Goal: Transaction & Acquisition: Purchase product/service

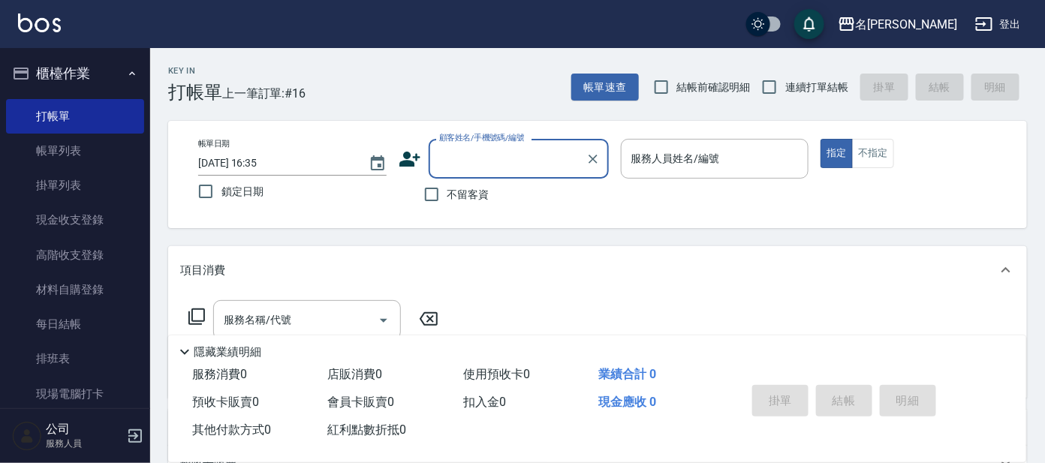
drag, startPoint x: 527, startPoint y: 159, endPoint x: 532, endPoint y: 149, distance: 11.4
click at [532, 152] on input "顧客姓名/手機號碼/編號" at bounding box center [508, 159] width 144 height 26
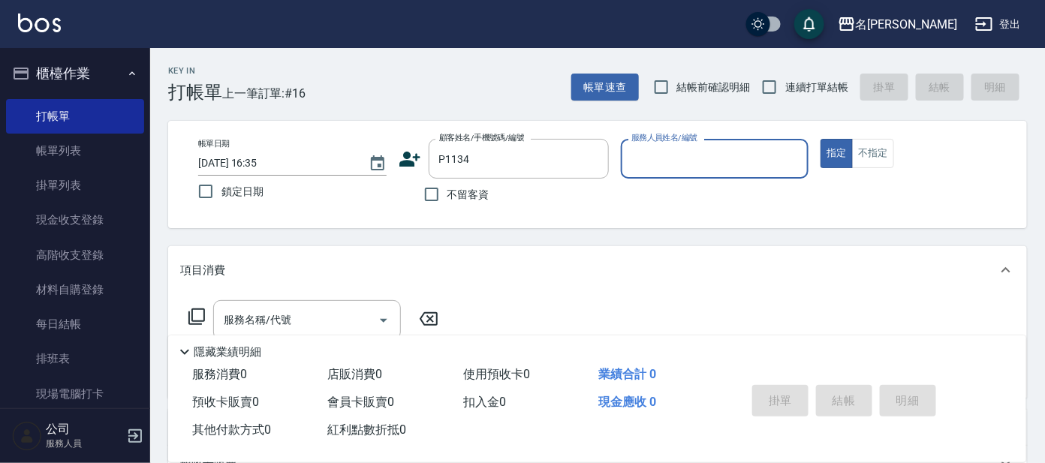
type input "[PERSON_NAME]/0918888077/P1134"
type input "公司 -100"
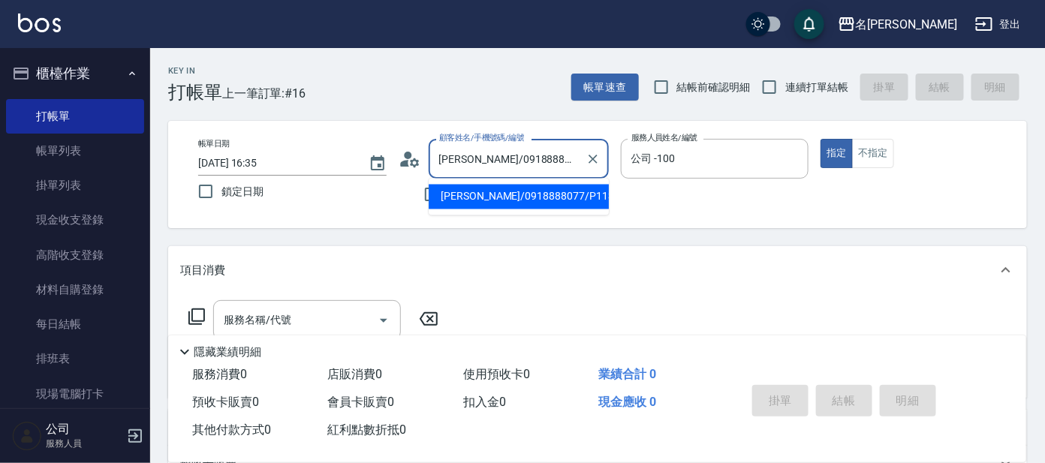
click at [568, 158] on input "[PERSON_NAME]/0918888077/P1134" at bounding box center [508, 159] width 144 height 26
type input "林"
click at [570, 159] on input "[PERSON_NAME]/0930065436/P1314" at bounding box center [508, 159] width 144 height 26
type input "董"
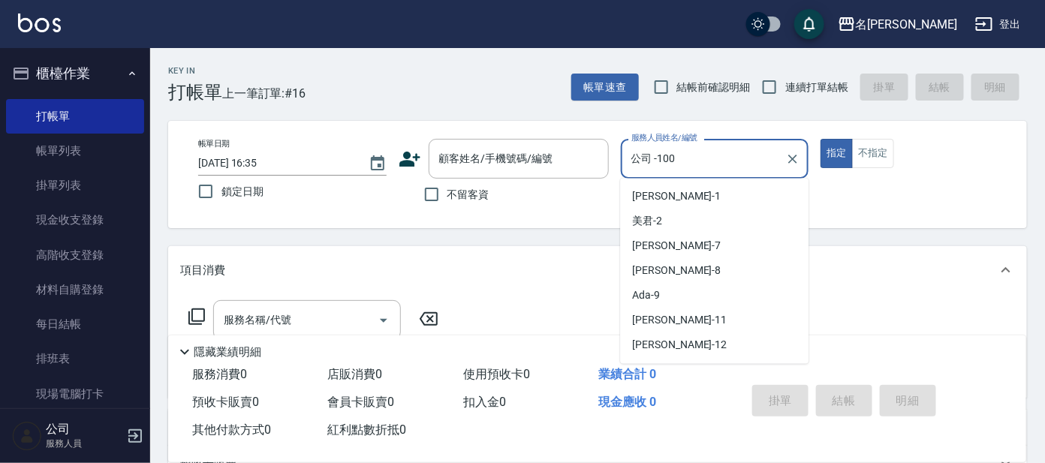
click at [710, 158] on input "公司 -100" at bounding box center [704, 159] width 152 height 26
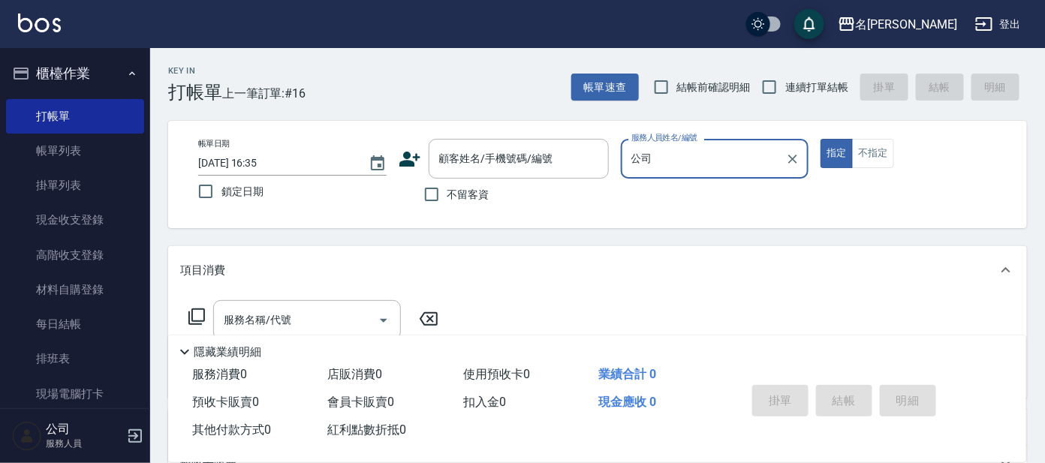
type input "公"
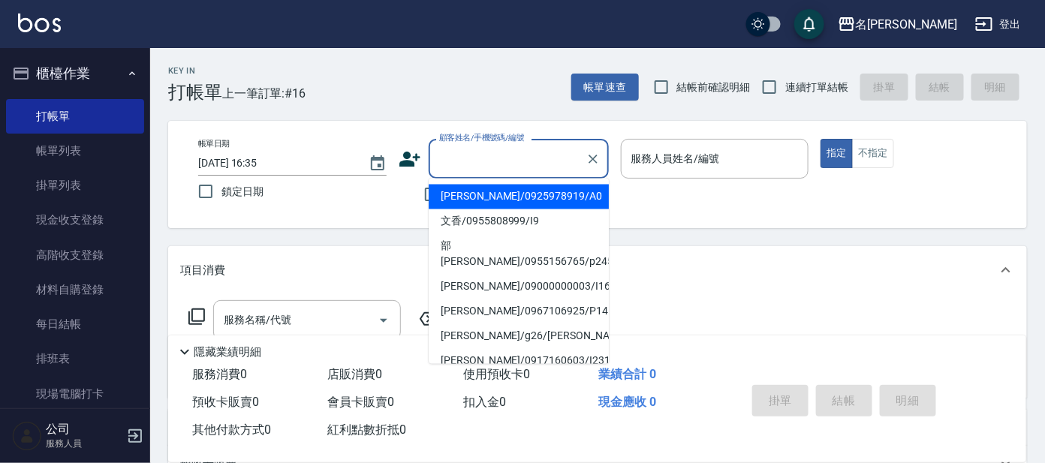
click at [502, 155] on input "顧客姓名/手機號碼/編號" at bounding box center [508, 159] width 144 height 26
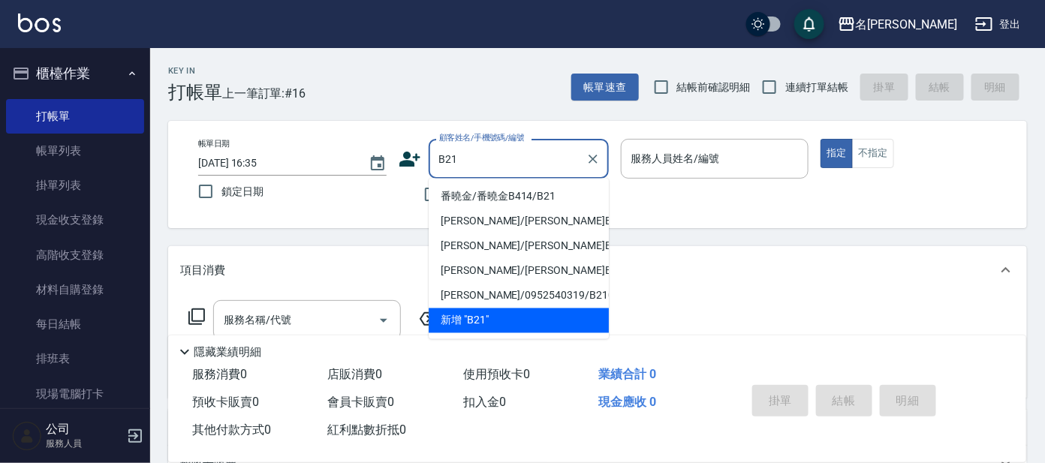
drag, startPoint x: 529, startPoint y: 193, endPoint x: 597, endPoint y: 165, distance: 73.1
click at [531, 191] on li "番曉金/番曉金B414/B21" at bounding box center [519, 197] width 180 height 25
type input "番曉金/番曉金B414/B21"
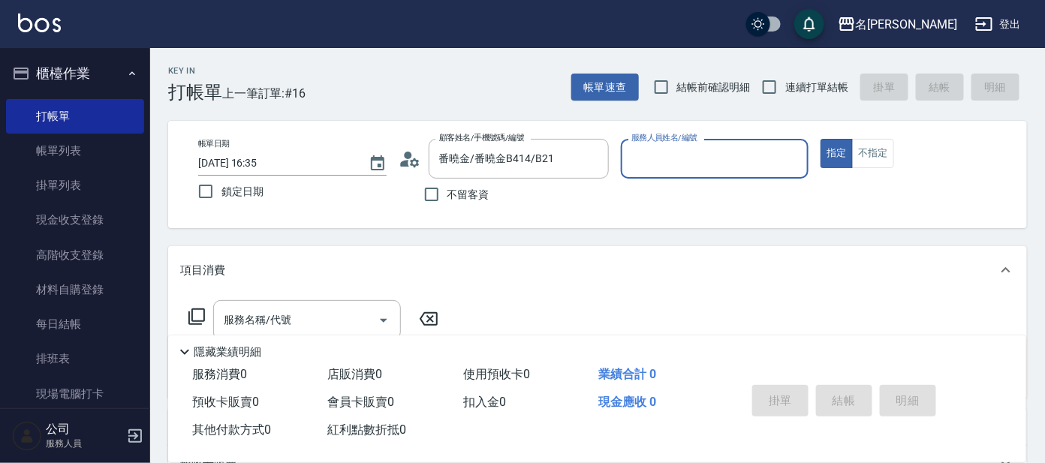
type input "美君-2"
click at [690, 166] on input "美君-2" at bounding box center [704, 159] width 152 height 26
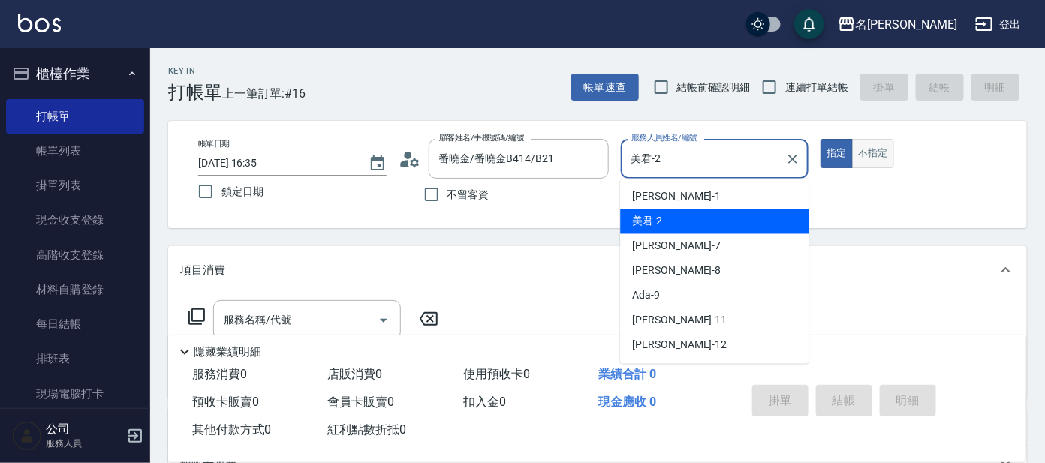
drag, startPoint x: 876, startPoint y: 150, endPoint x: 862, endPoint y: 155, distance: 14.2
click at [874, 150] on button "不指定" at bounding box center [873, 153] width 42 height 29
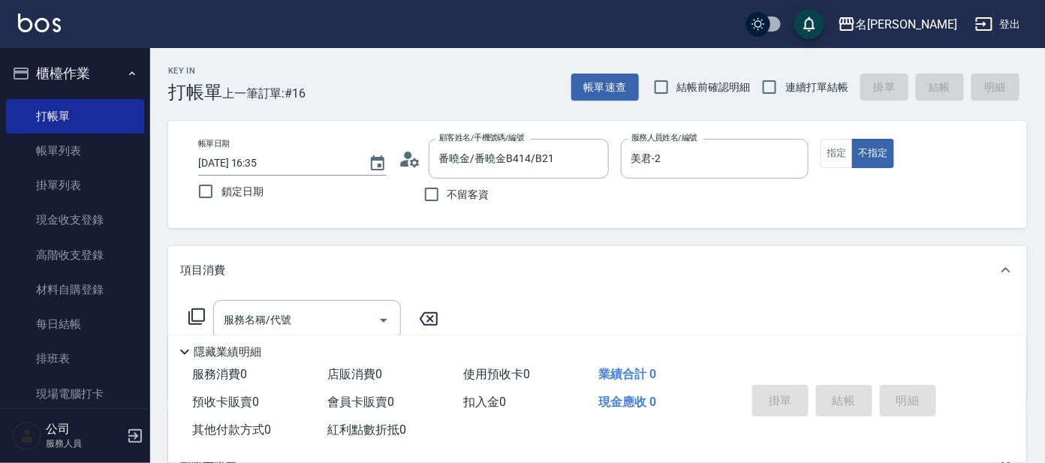
click at [201, 312] on icon at bounding box center [197, 317] width 18 height 18
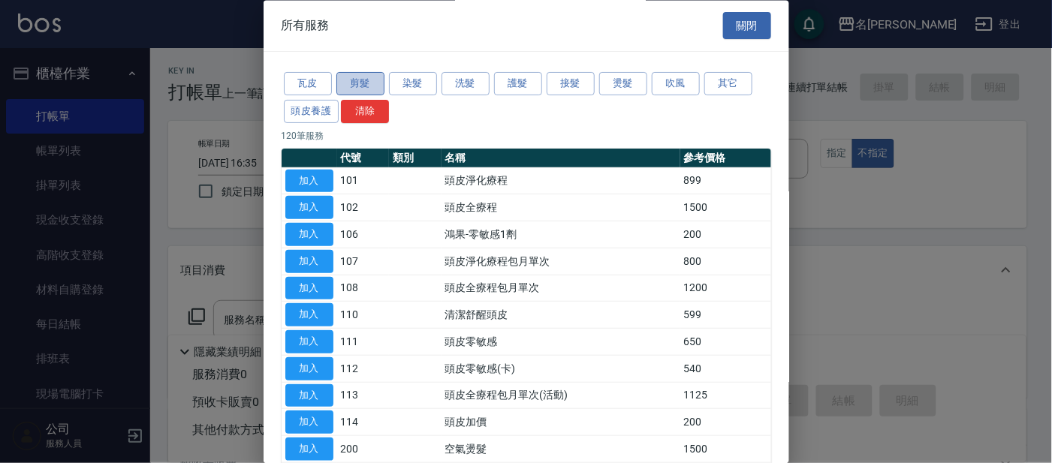
click at [363, 92] on button "剪髮" at bounding box center [360, 84] width 48 height 23
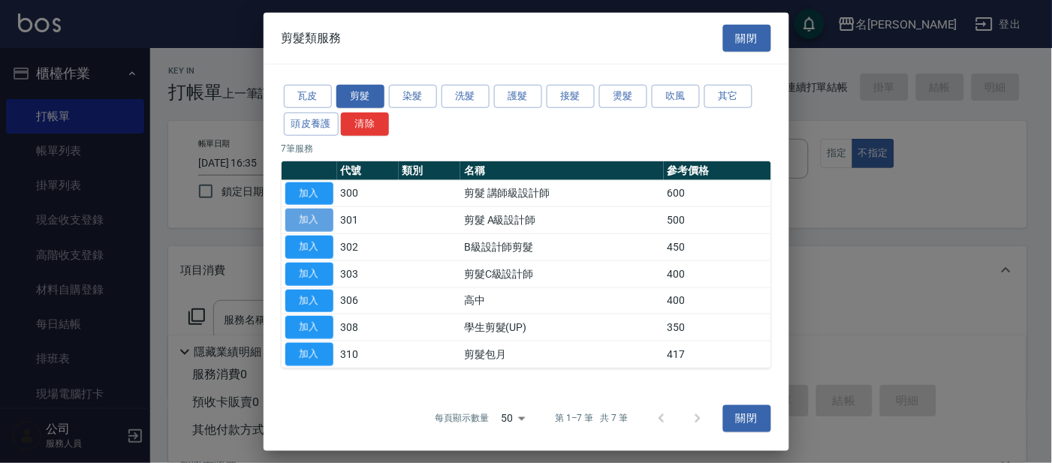
click at [297, 222] on button "加入" at bounding box center [309, 220] width 48 height 23
type input "剪髮 A級設計師(301)"
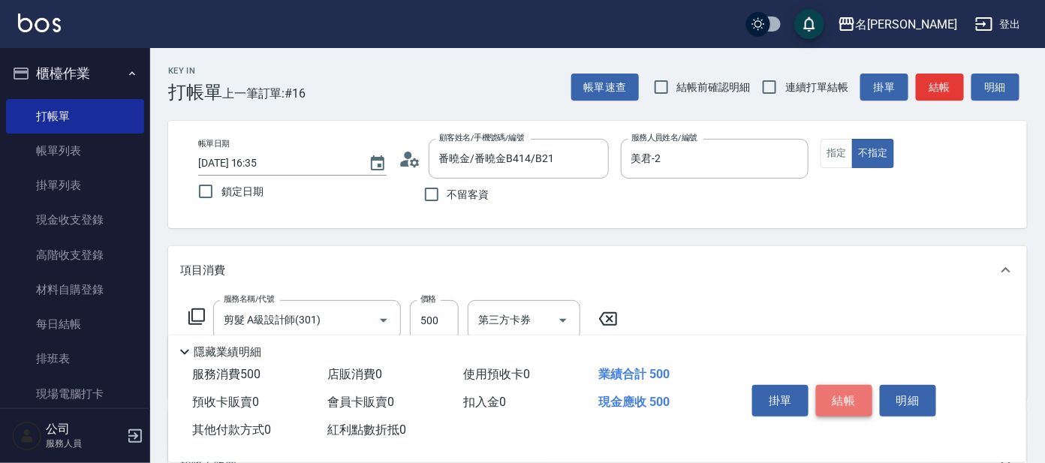
drag, startPoint x: 839, startPoint y: 396, endPoint x: 783, endPoint y: 329, distance: 86.9
click at [839, 394] on button "結帳" at bounding box center [844, 401] width 56 height 32
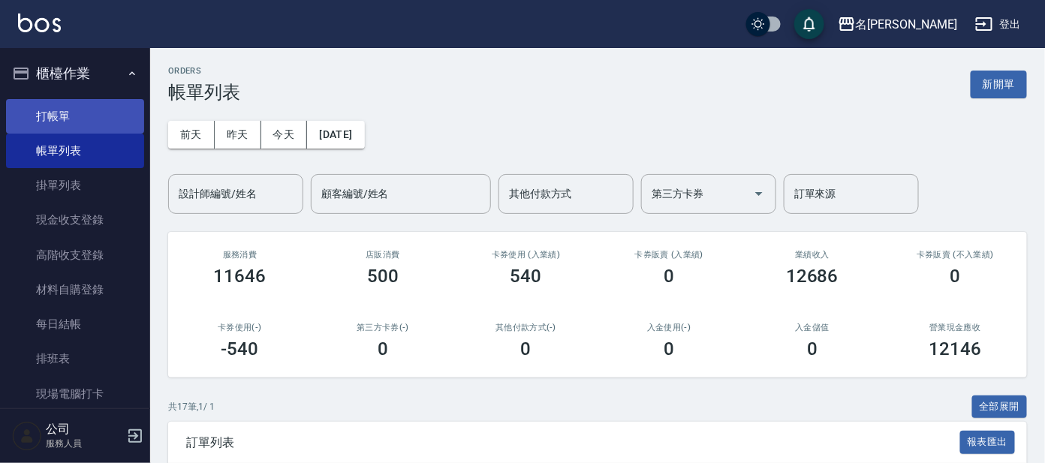
click at [89, 112] on link "打帳單" at bounding box center [75, 116] width 138 height 35
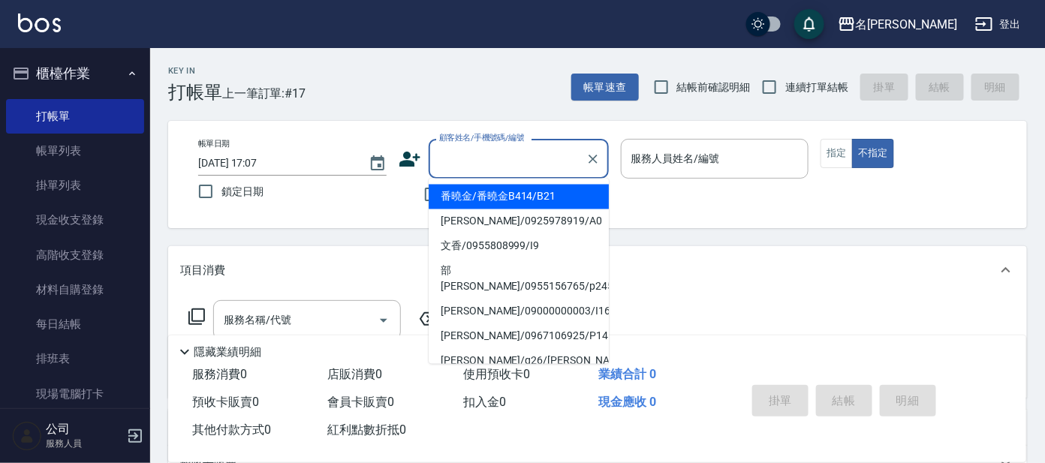
click at [517, 154] on input "顧客姓名/手機號碼/編號" at bounding box center [508, 159] width 144 height 26
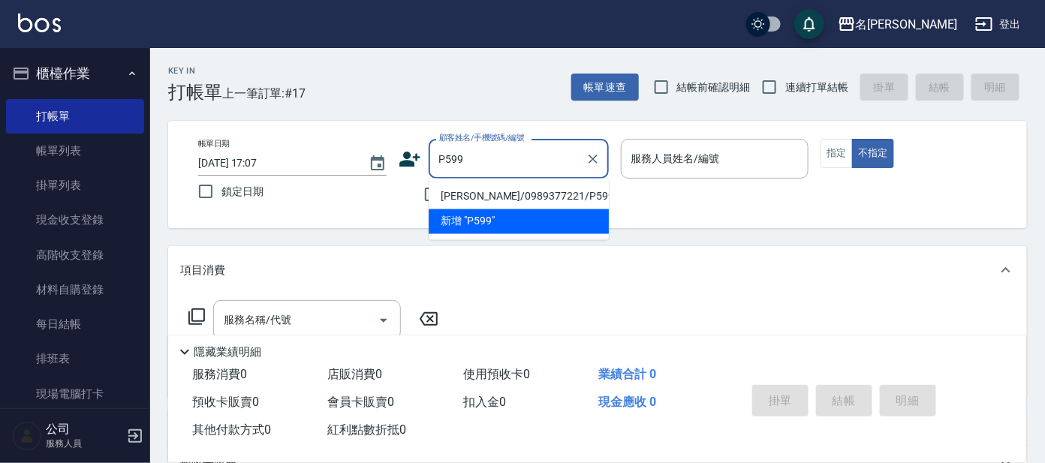
click at [538, 191] on li "[PERSON_NAME]/0989377221/P599" at bounding box center [519, 197] width 180 height 25
type input "[PERSON_NAME]/0989377221/P599"
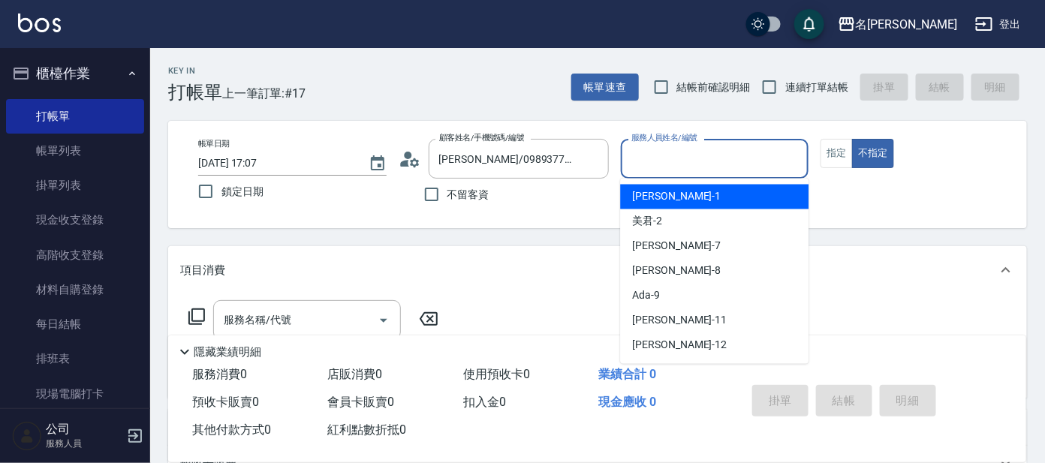
click at [749, 165] on input "服務人員姓名/編號" at bounding box center [715, 159] width 175 height 26
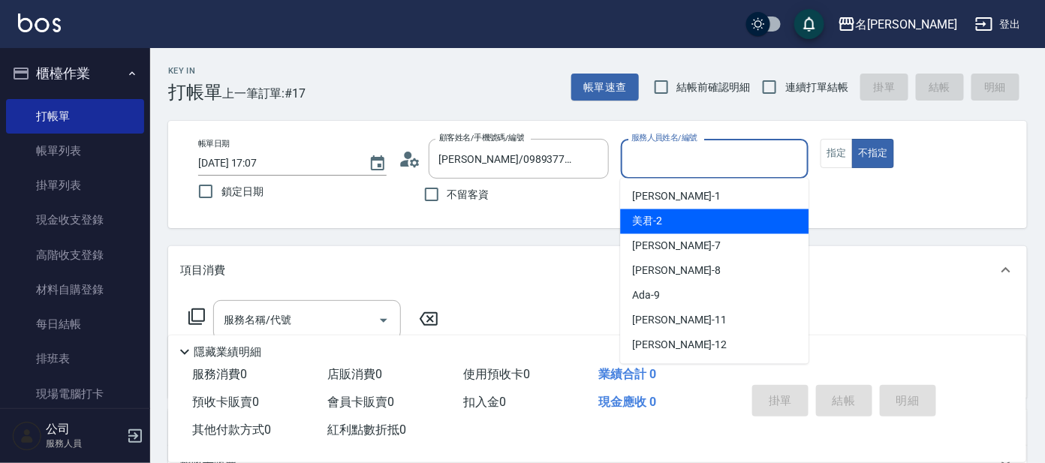
click at [725, 216] on div "美君 -2" at bounding box center [714, 222] width 188 height 25
type input "美君-2"
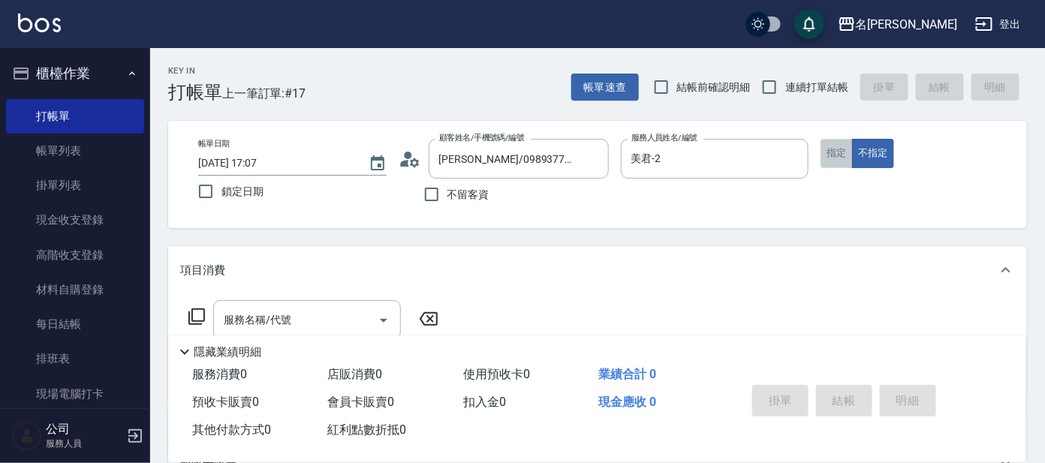
click at [832, 157] on button "指定" at bounding box center [837, 153] width 32 height 29
click at [288, 318] on input "服務名稱/代號" at bounding box center [296, 320] width 152 height 26
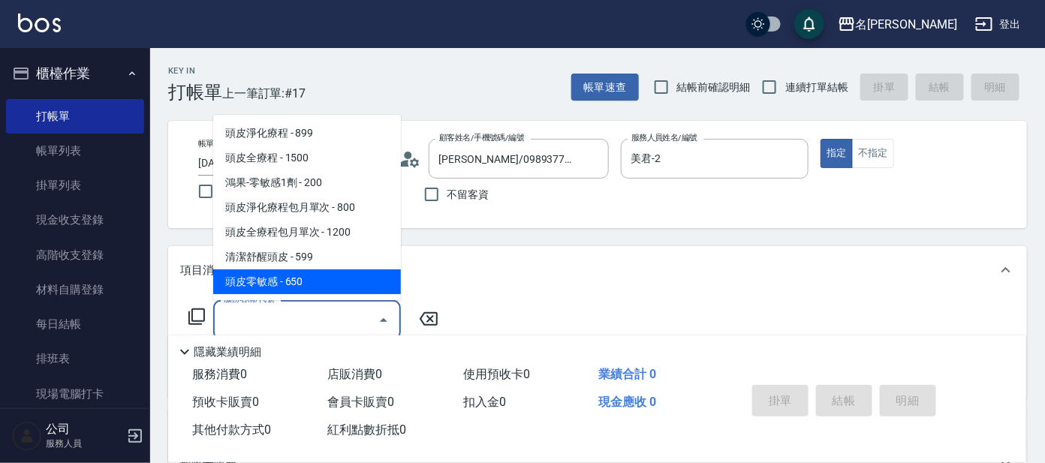
click at [194, 312] on icon at bounding box center [197, 317] width 18 height 18
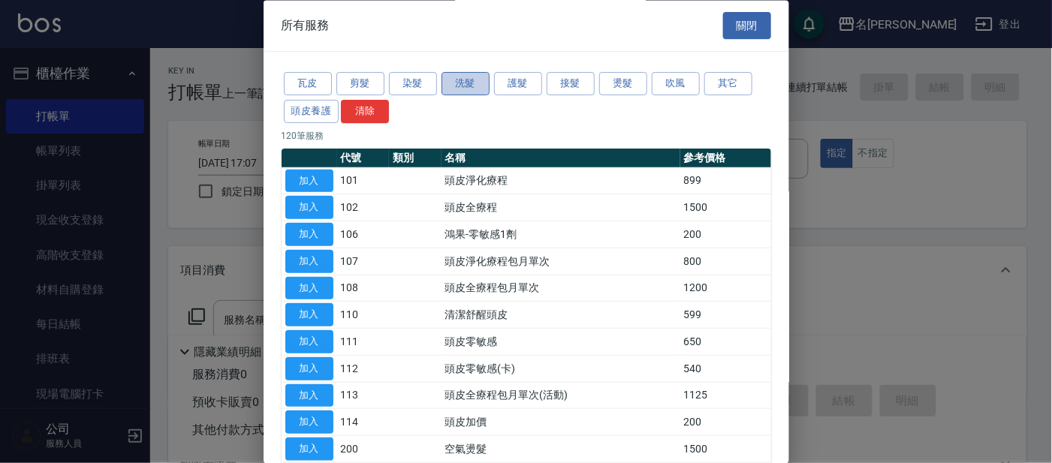
click at [463, 80] on button "洗髮" at bounding box center [466, 84] width 48 height 23
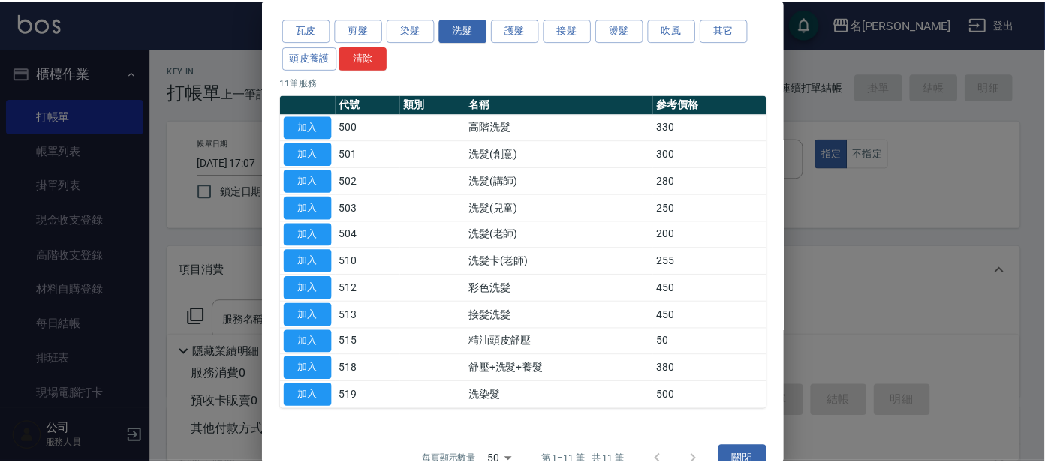
scroll to position [82, 0]
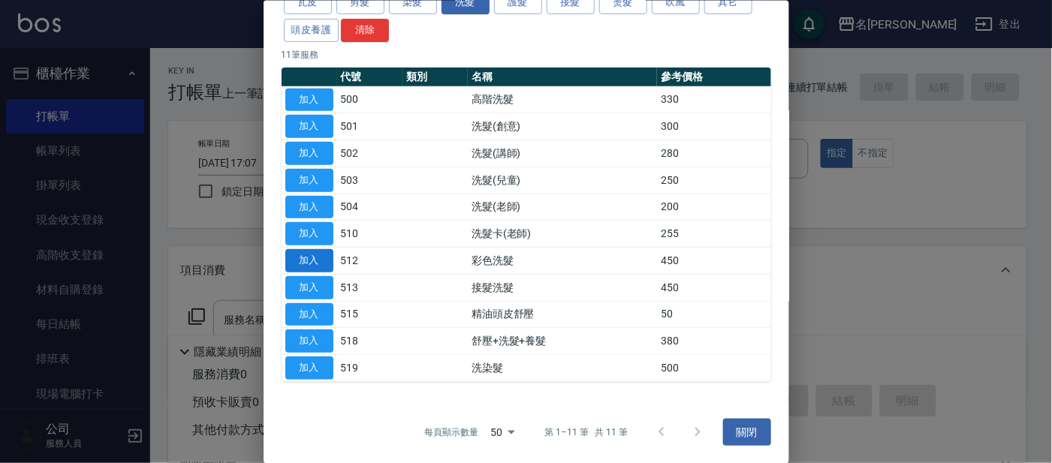
click at [297, 249] on button "加入" at bounding box center [309, 260] width 48 height 23
type input "彩色洗髮(512)"
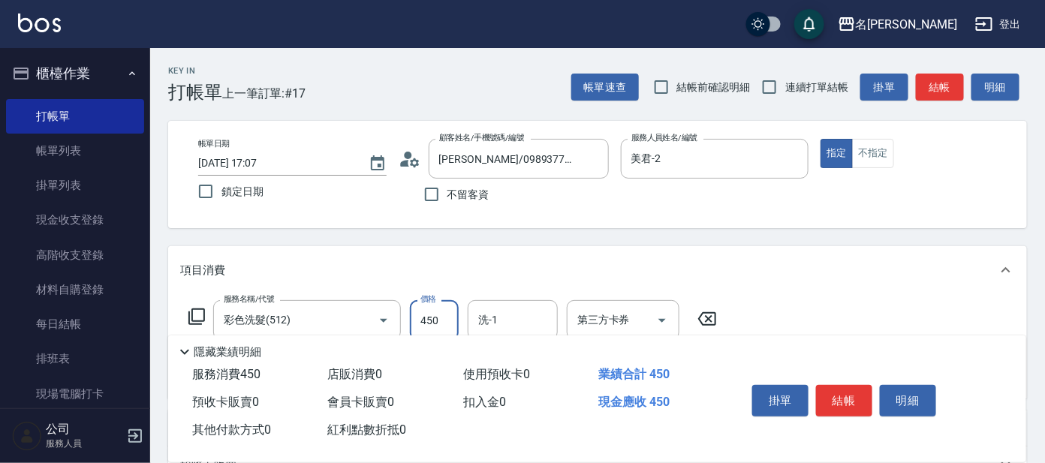
click at [435, 322] on input "450" at bounding box center [434, 320] width 49 height 41
type input "500"
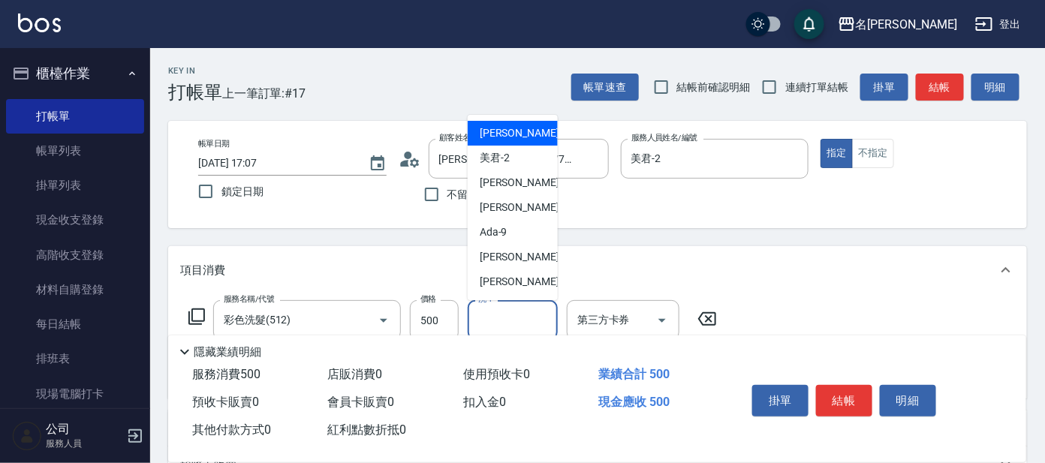
click at [524, 312] on input "洗-1" at bounding box center [513, 320] width 77 height 26
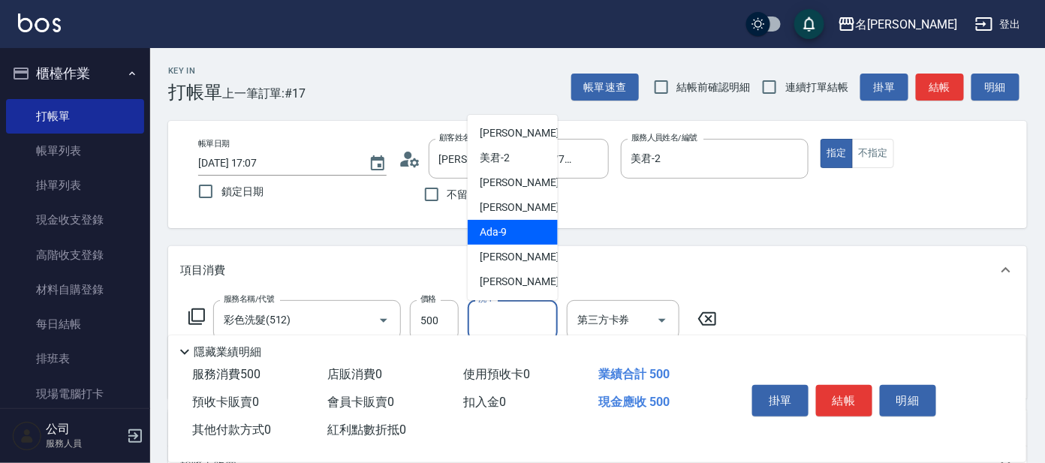
scroll to position [74, 0]
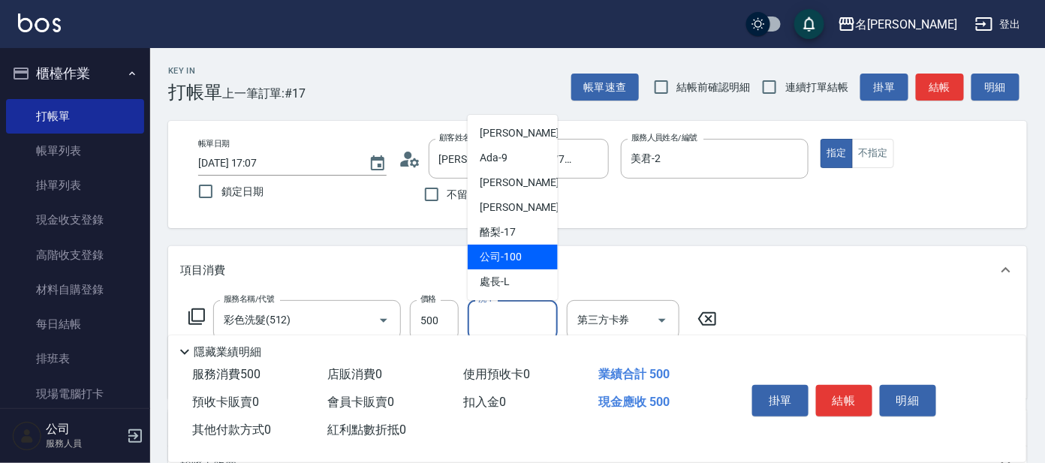
click at [508, 246] on div "公司 -100" at bounding box center [513, 257] width 90 height 25
type input "公司 -100"
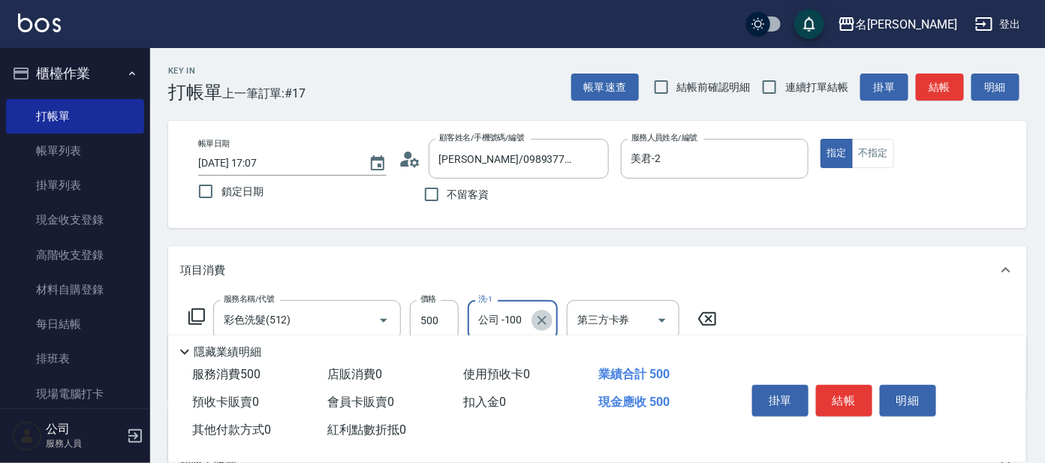
drag, startPoint x: 541, startPoint y: 322, endPoint x: 534, endPoint y: 313, distance: 11.7
click at [541, 321] on icon "Clear" at bounding box center [542, 320] width 15 height 15
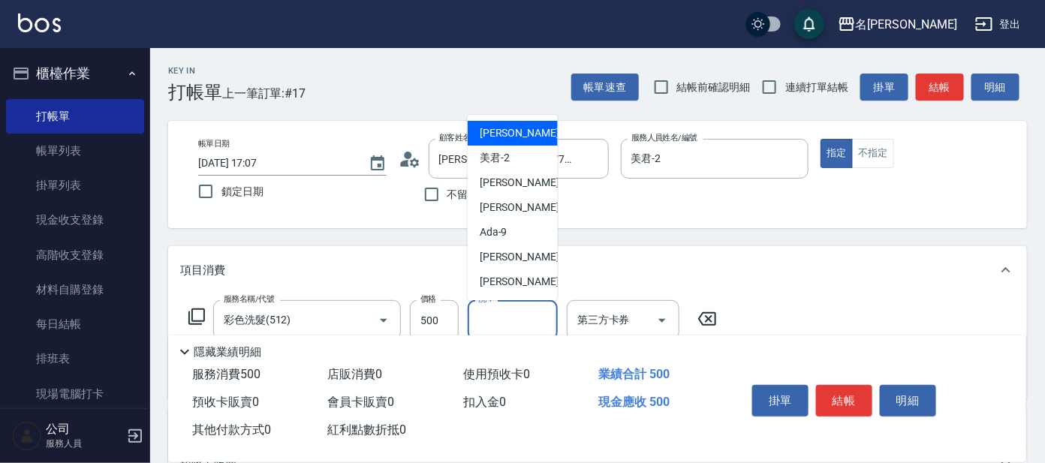
drag, startPoint x: 504, startPoint y: 327, endPoint x: 499, endPoint y: 289, distance: 38.6
click at [504, 321] on input "洗-1" at bounding box center [513, 320] width 77 height 26
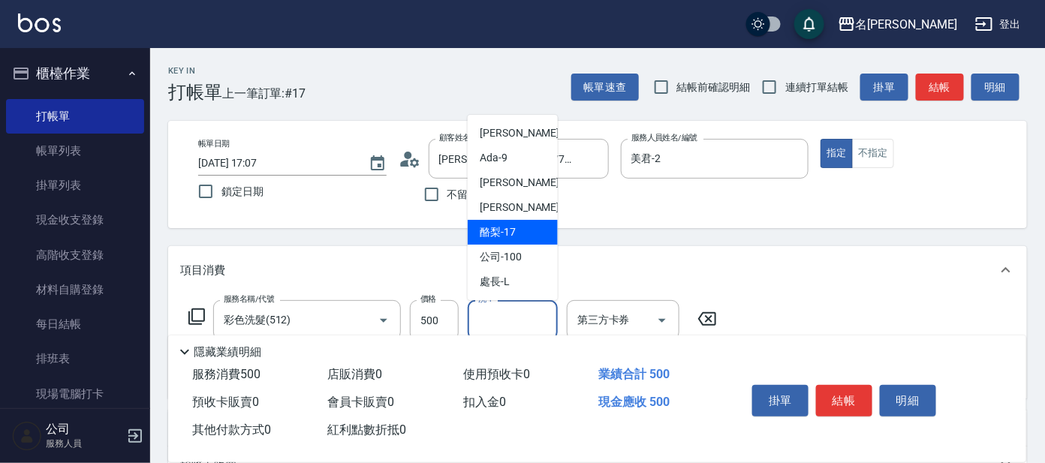
click at [505, 232] on span "酪梨 -17" at bounding box center [498, 233] width 36 height 16
type input "酪梨-17"
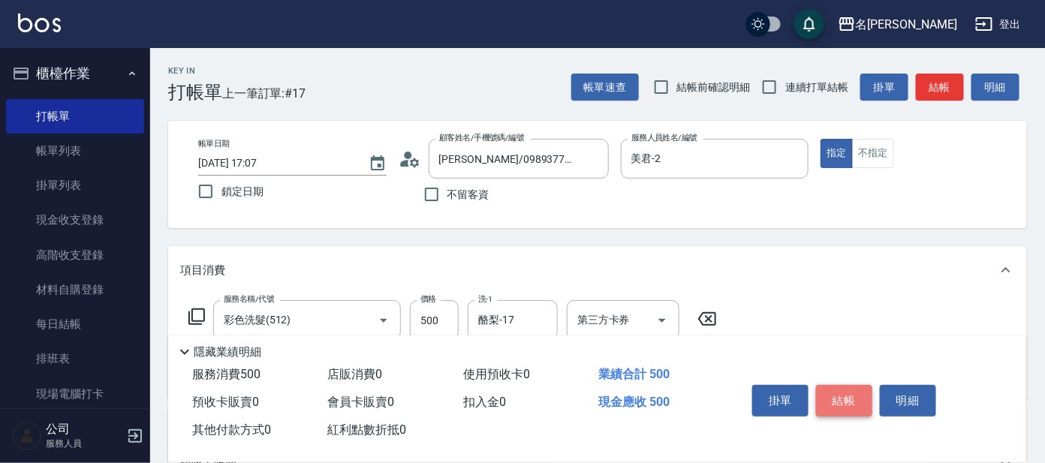
click at [846, 405] on button "結帳" at bounding box center [844, 401] width 56 height 32
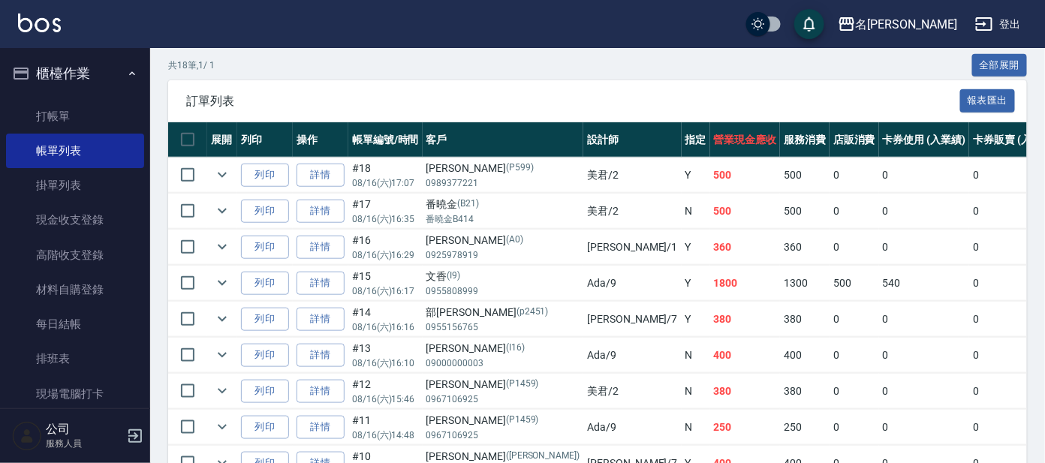
scroll to position [375, 0]
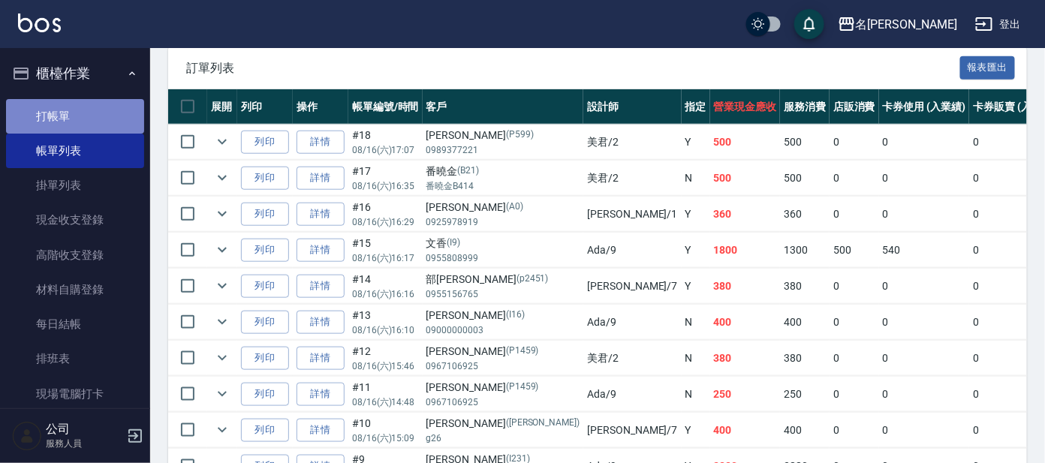
click at [123, 110] on link "打帳單" at bounding box center [75, 116] width 138 height 35
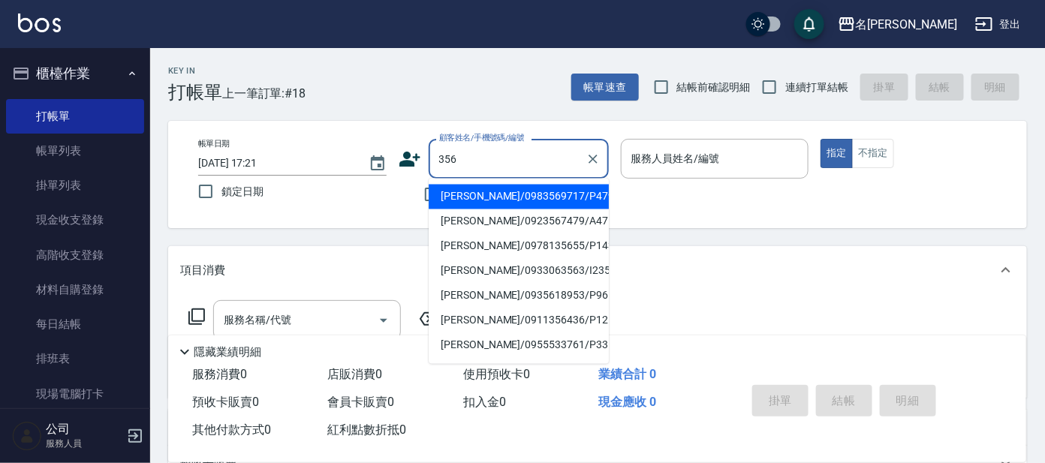
click at [440, 162] on input "356" at bounding box center [508, 159] width 144 height 26
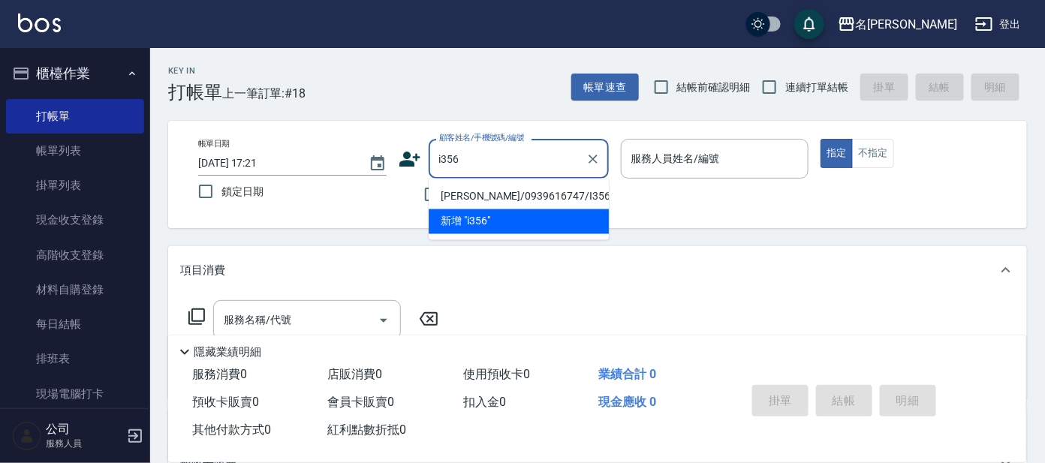
click at [575, 190] on li "[PERSON_NAME]/0939616747/I356" at bounding box center [519, 197] width 180 height 25
type input "[PERSON_NAME]/0939616747/I356"
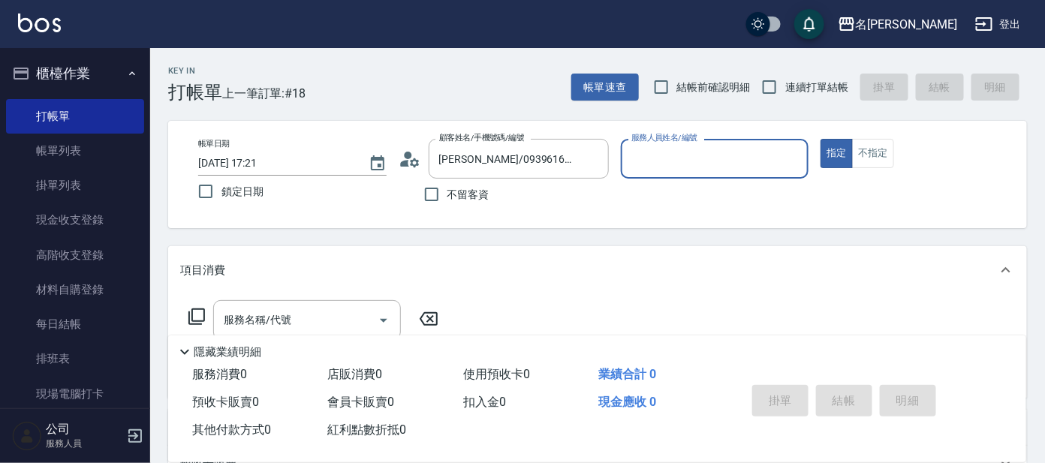
type input "Ada-9"
click at [194, 319] on icon at bounding box center [197, 317] width 18 height 18
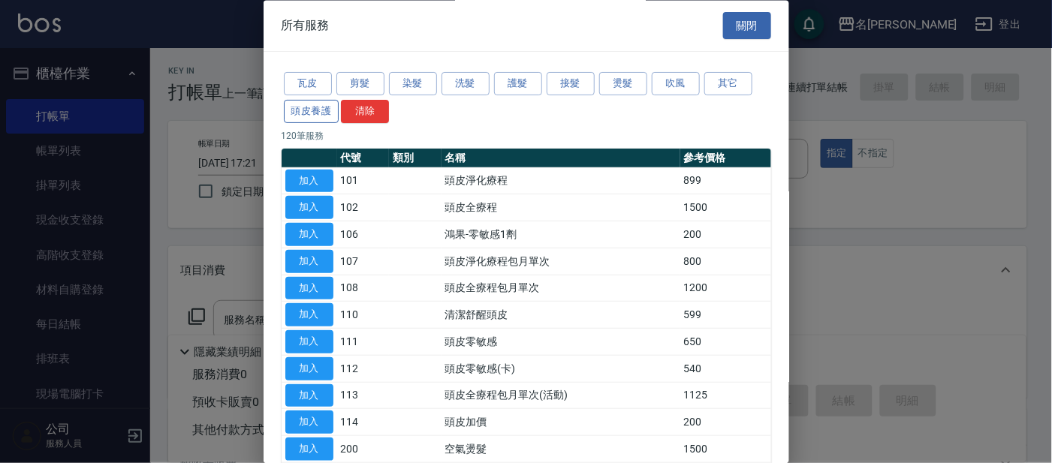
click at [317, 104] on button "頭皮養護" at bounding box center [312, 111] width 56 height 23
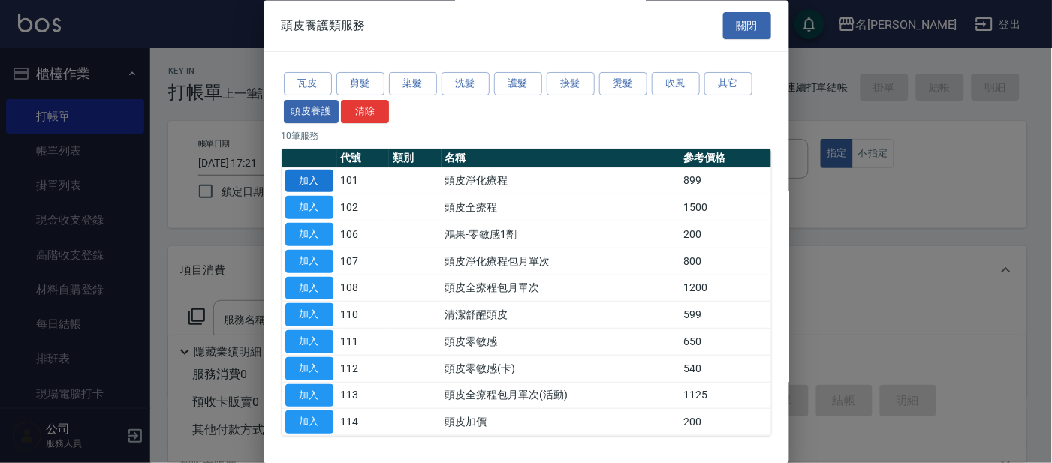
click at [294, 183] on button "加入" at bounding box center [309, 181] width 48 height 23
type input "頭皮淨化療程(101)"
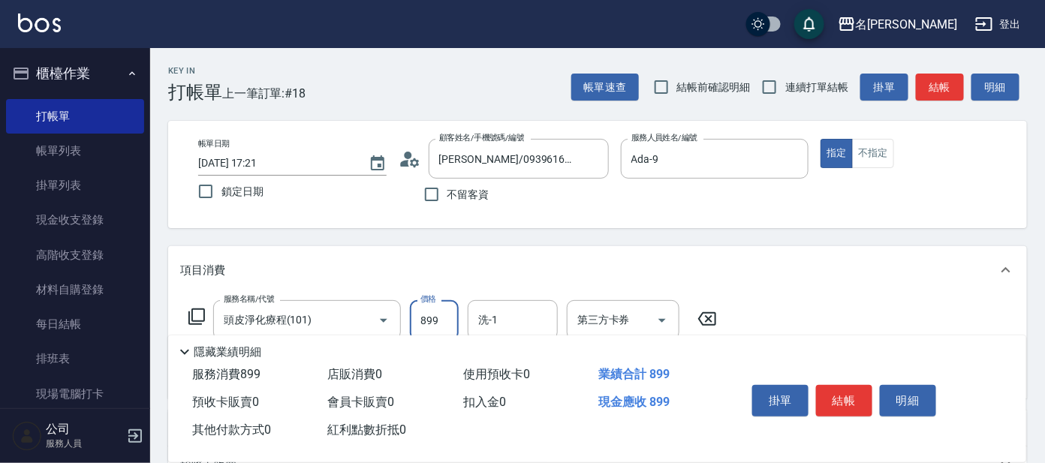
click at [439, 321] on input "899" at bounding box center [434, 320] width 49 height 41
type input "799"
click at [520, 307] on input "洗-1" at bounding box center [513, 320] width 77 height 26
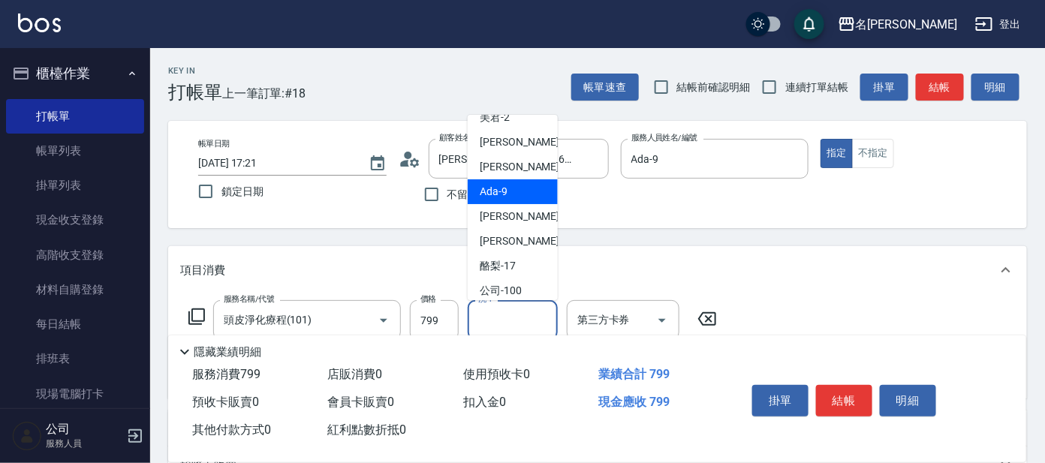
scroll to position [74, 0]
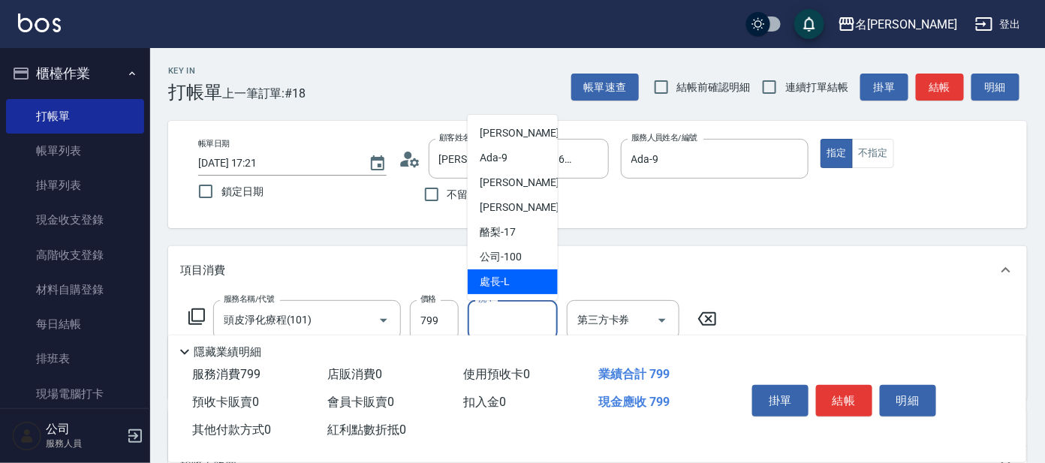
click at [499, 277] on span "處長 -L" at bounding box center [495, 282] width 30 height 16
type input "處長-L"
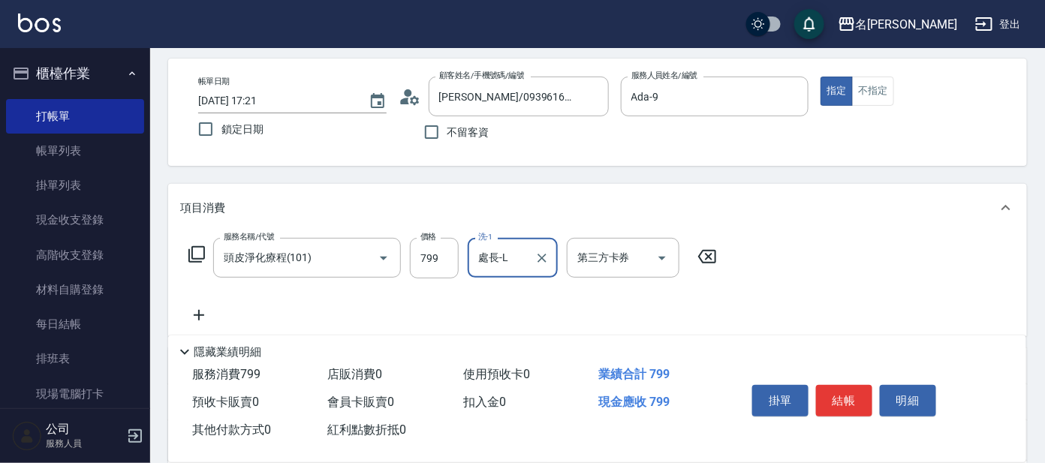
scroll to position [187, 0]
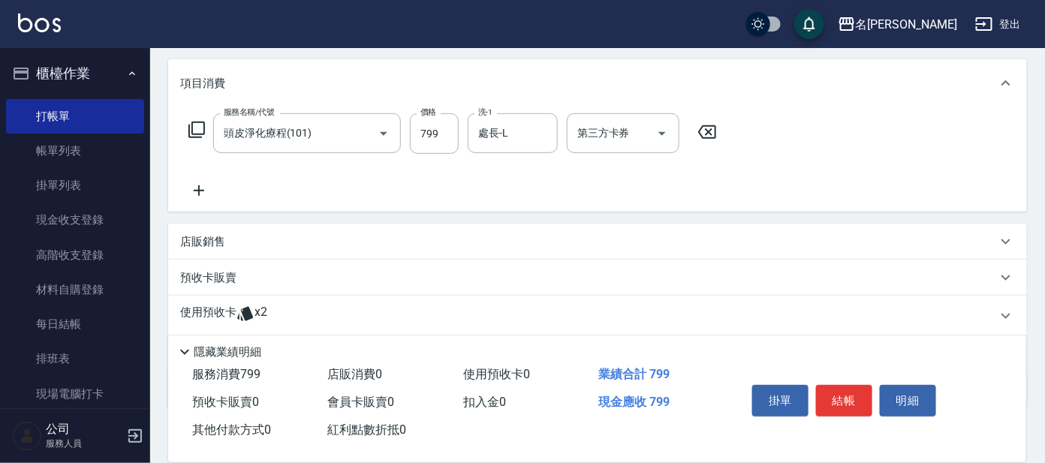
click at [200, 191] on icon at bounding box center [199, 191] width 38 height 18
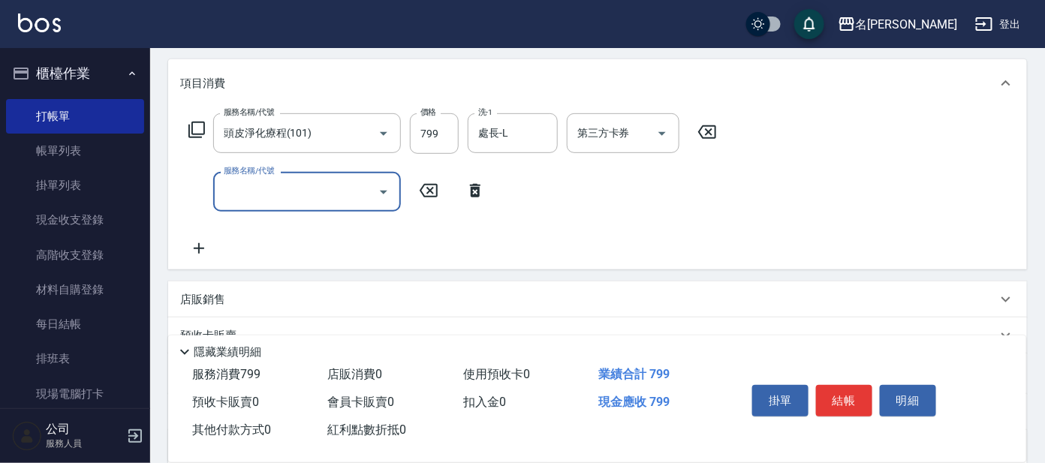
click at [329, 194] on input "服務名稱/代號" at bounding box center [296, 192] width 152 height 26
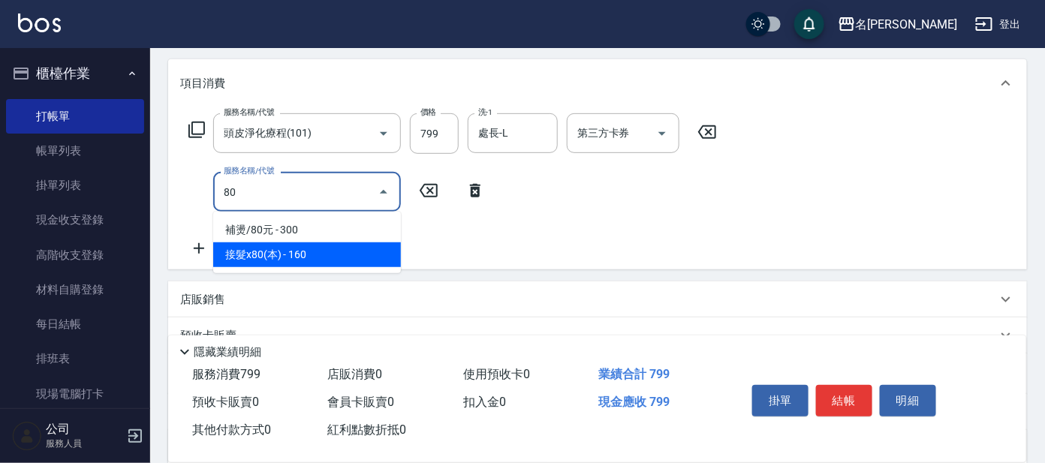
type input "802"
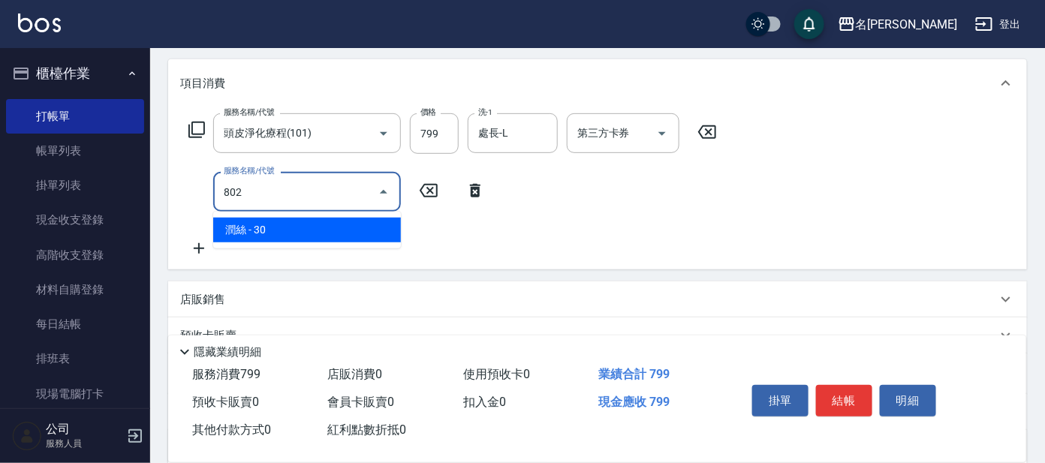
click at [347, 229] on span "潤絲 - 30" at bounding box center [307, 230] width 188 height 25
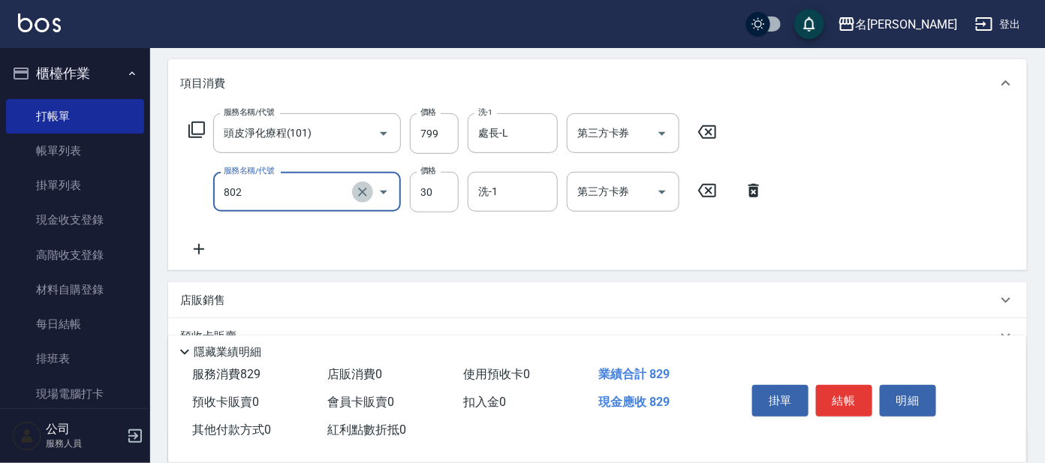
click at [365, 189] on icon "Clear" at bounding box center [362, 192] width 15 height 15
type input "0"
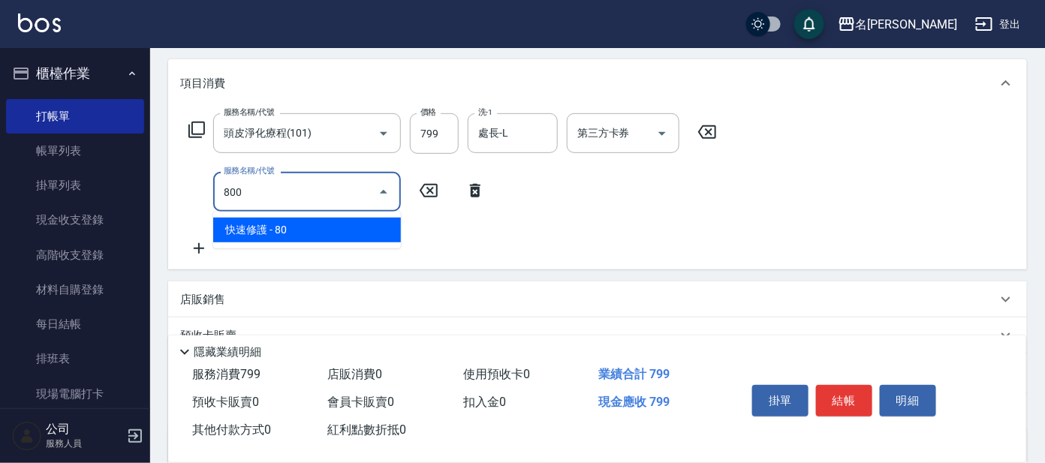
click at [322, 224] on span "快速修護 - 80" at bounding box center [307, 230] width 188 height 25
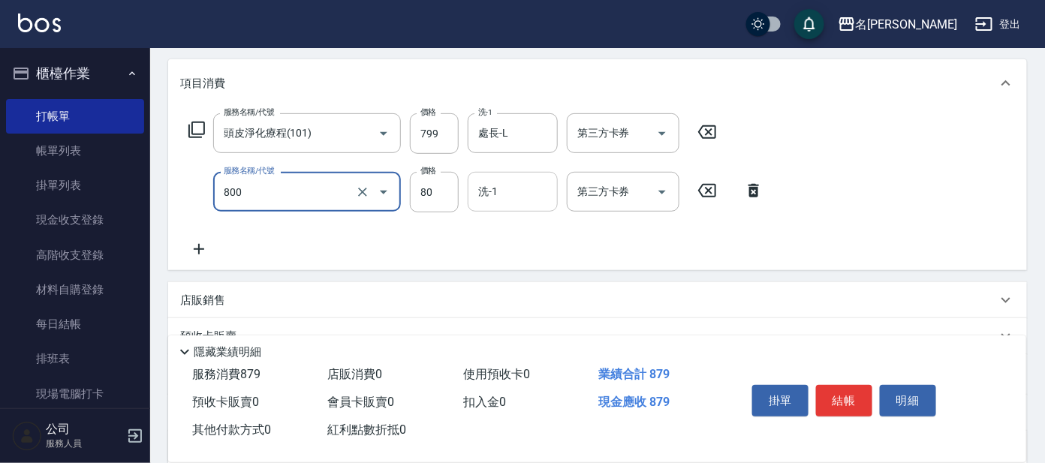
type input "快速修護(800)"
click at [523, 200] on input "洗-1" at bounding box center [513, 192] width 77 height 26
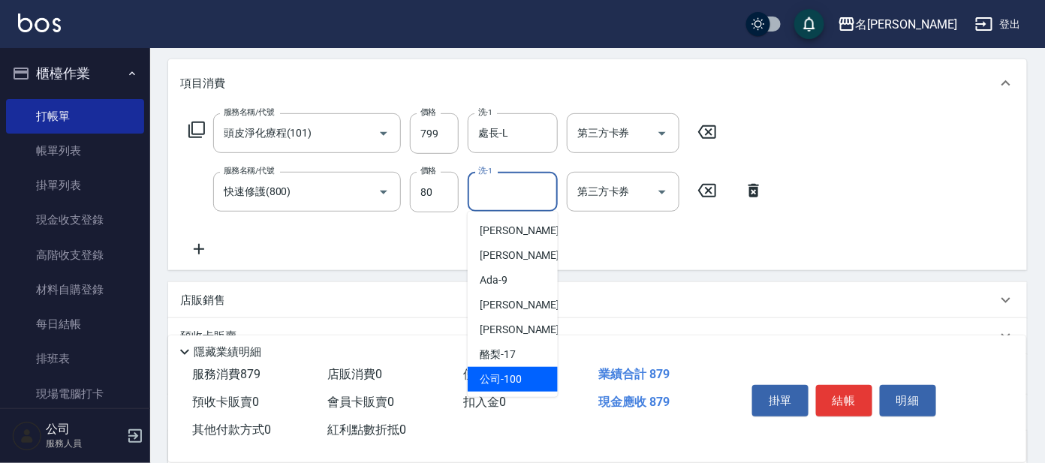
scroll to position [74, 0]
click at [508, 374] on span "處長 -L" at bounding box center [495, 379] width 30 height 16
type input "處長-L"
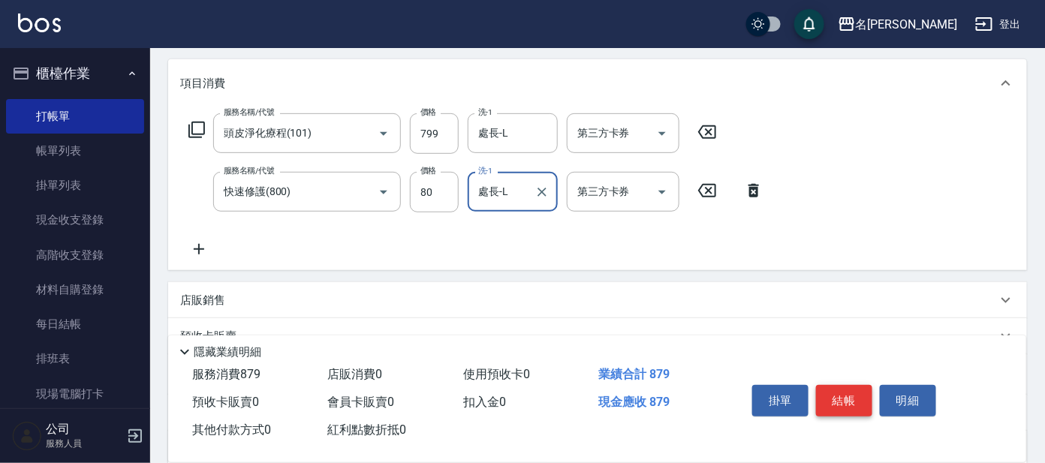
click at [838, 394] on button "結帳" at bounding box center [844, 401] width 56 height 32
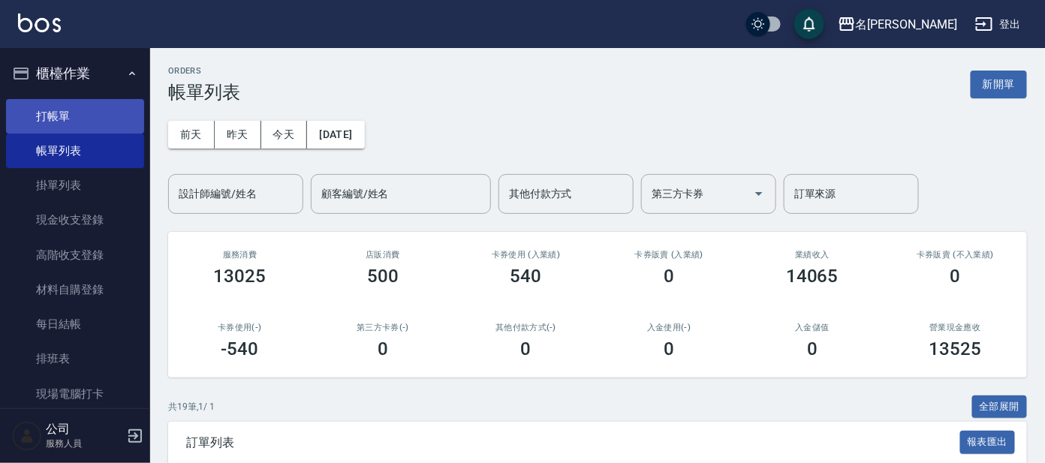
click at [119, 104] on link "打帳單" at bounding box center [75, 116] width 138 height 35
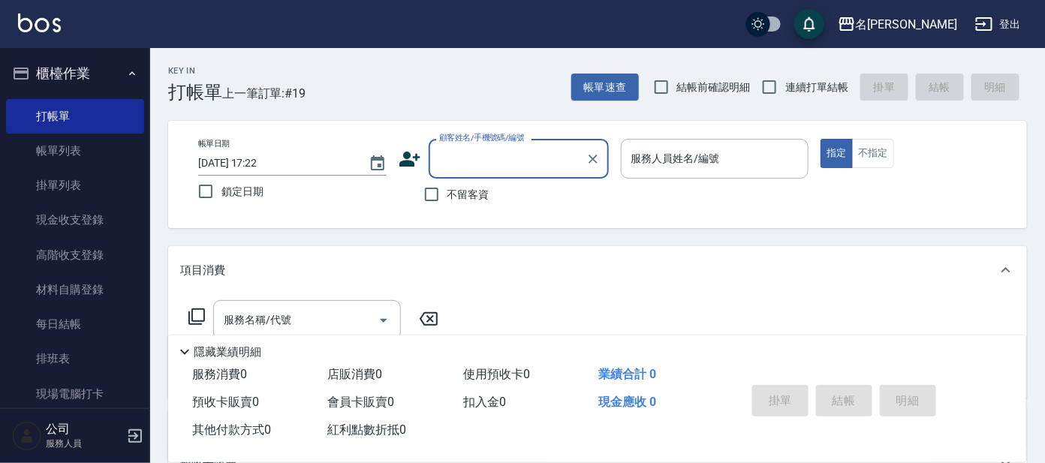
click at [509, 155] on input "顧客姓名/手機號碼/編號" at bounding box center [508, 159] width 144 height 26
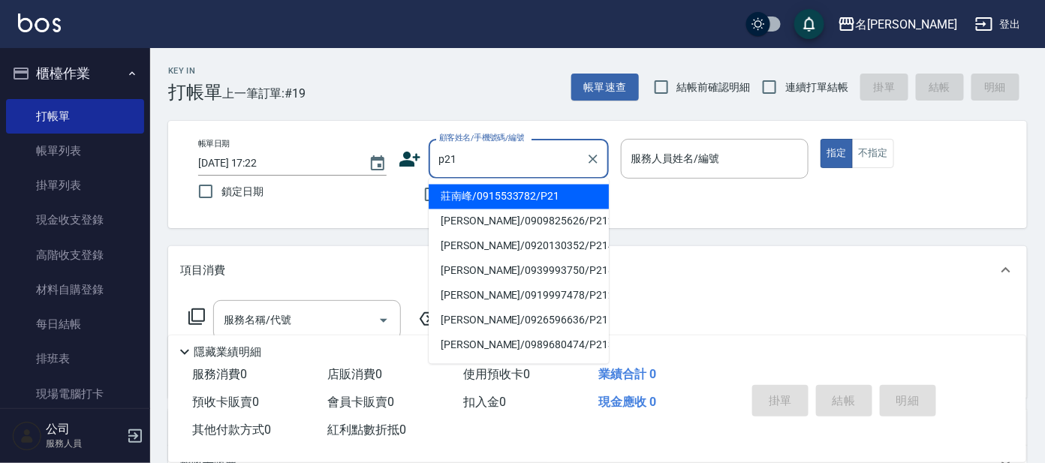
click at [446, 153] on input "p21" at bounding box center [508, 159] width 144 height 26
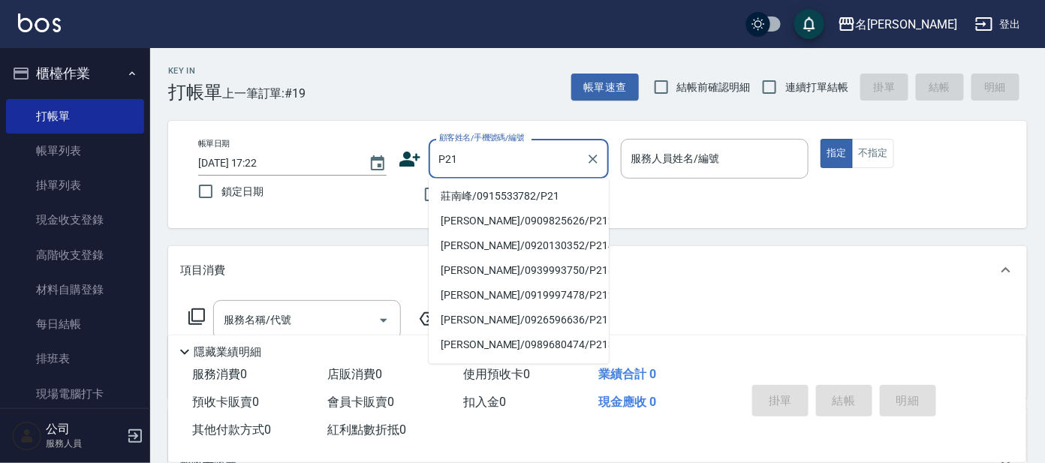
click at [505, 191] on li "莊南峰/0915533782/P21" at bounding box center [519, 197] width 180 height 25
type input "莊南峰/0915533782/P21"
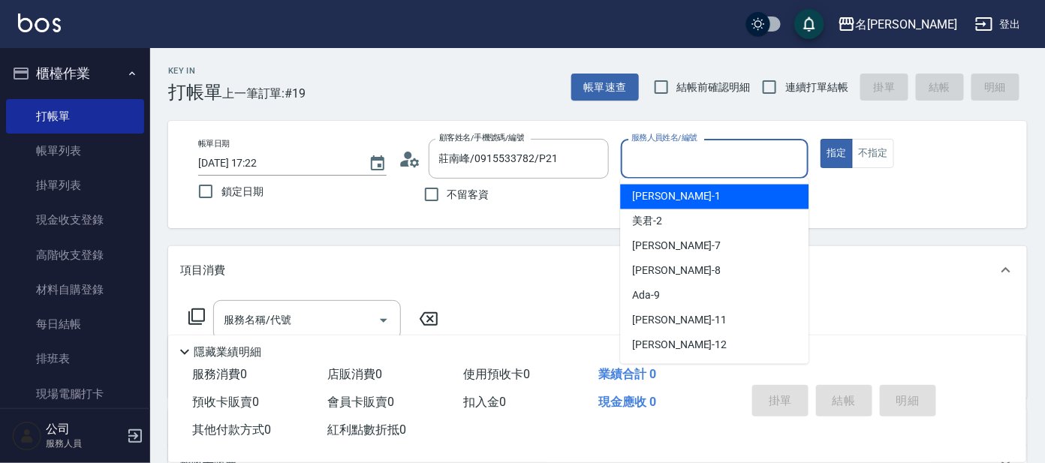
click at [683, 158] on input "服務人員姓名/編號" at bounding box center [715, 159] width 175 height 26
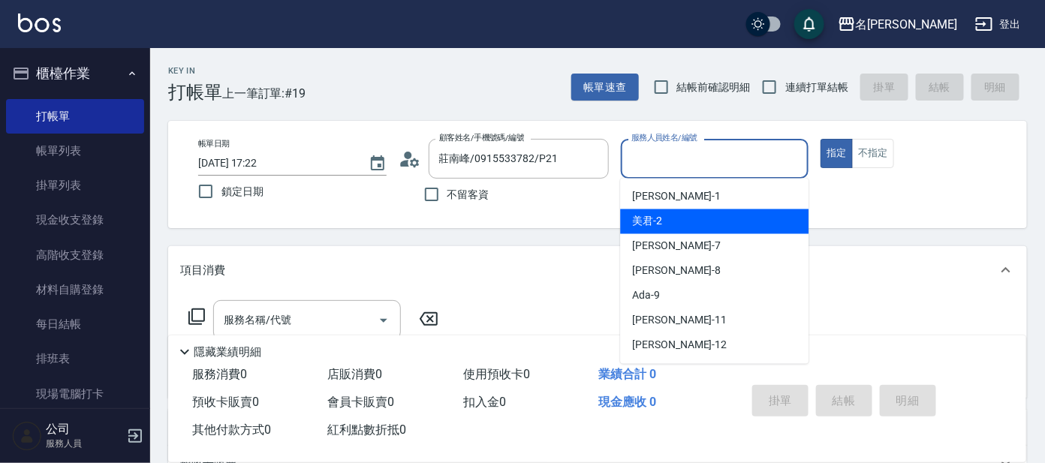
click at [683, 218] on div "美君 -2" at bounding box center [714, 222] width 188 height 25
type input "美君-2"
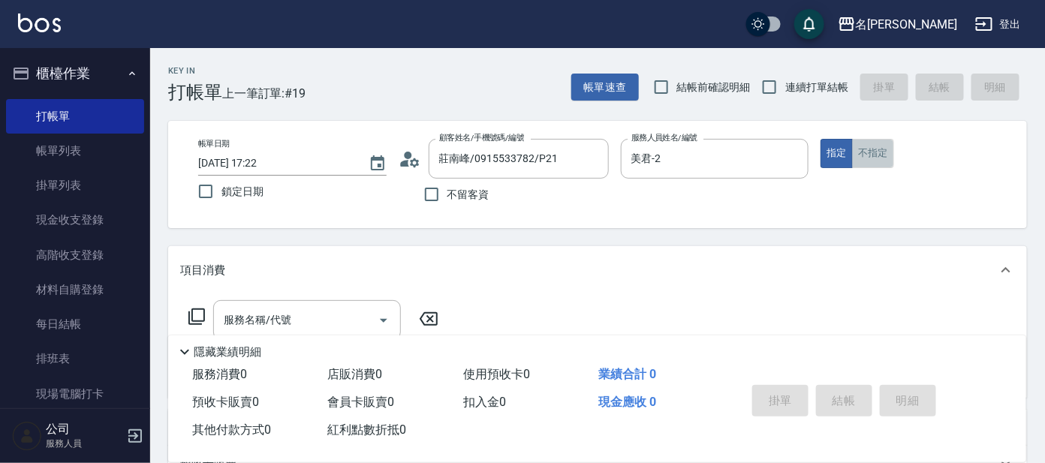
click at [862, 149] on button "不指定" at bounding box center [873, 153] width 42 height 29
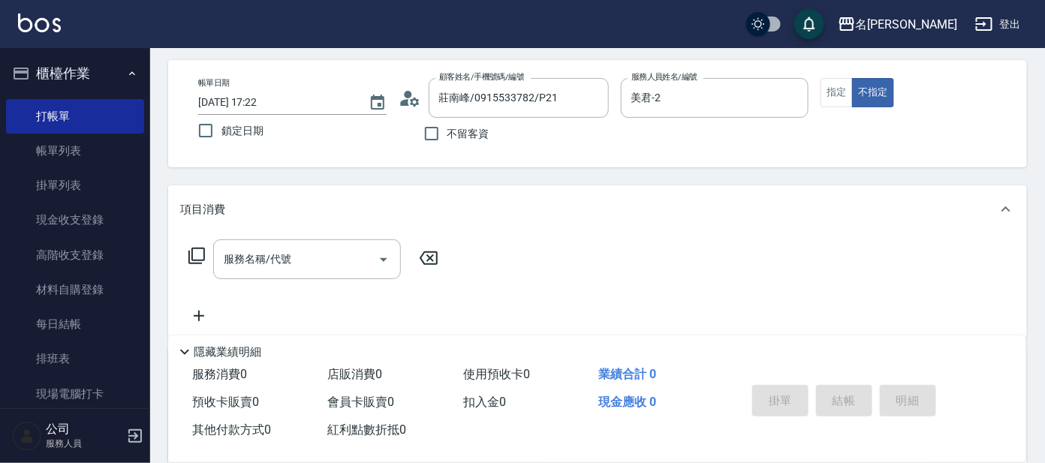
scroll to position [93, 0]
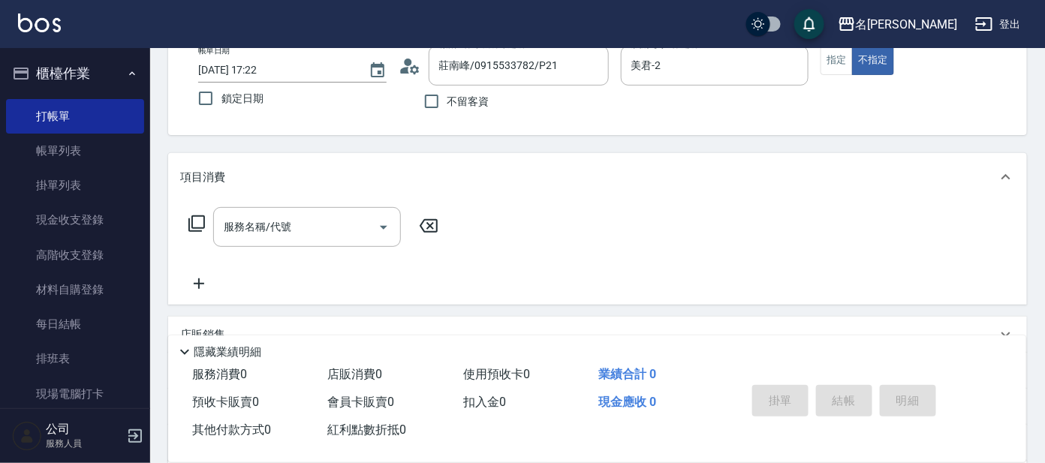
click at [194, 219] on icon at bounding box center [197, 224] width 18 height 18
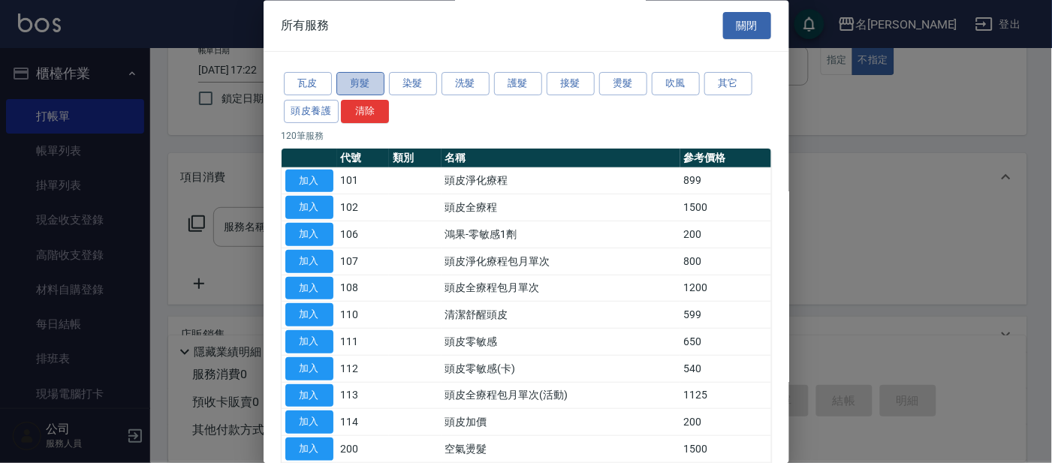
click at [360, 76] on button "剪髮" at bounding box center [360, 84] width 48 height 23
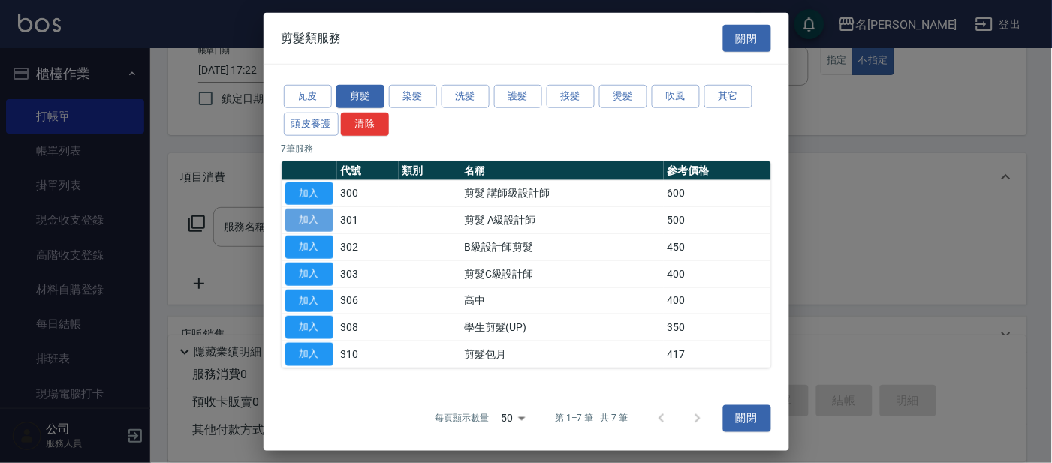
click at [319, 216] on button "加入" at bounding box center [309, 220] width 48 height 23
type input "剪髮 A級設計師(301)"
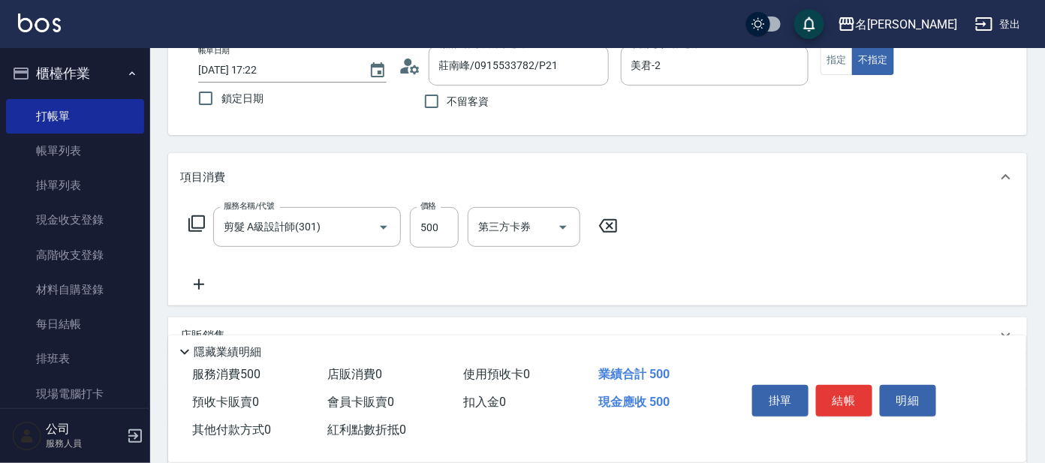
click at [195, 224] on icon at bounding box center [197, 224] width 18 height 18
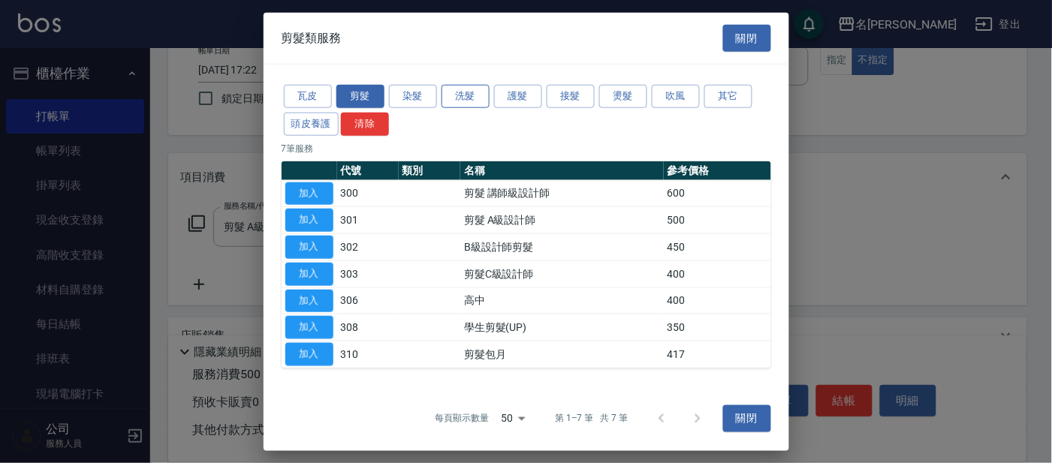
click at [463, 97] on button "洗髮" at bounding box center [466, 96] width 48 height 23
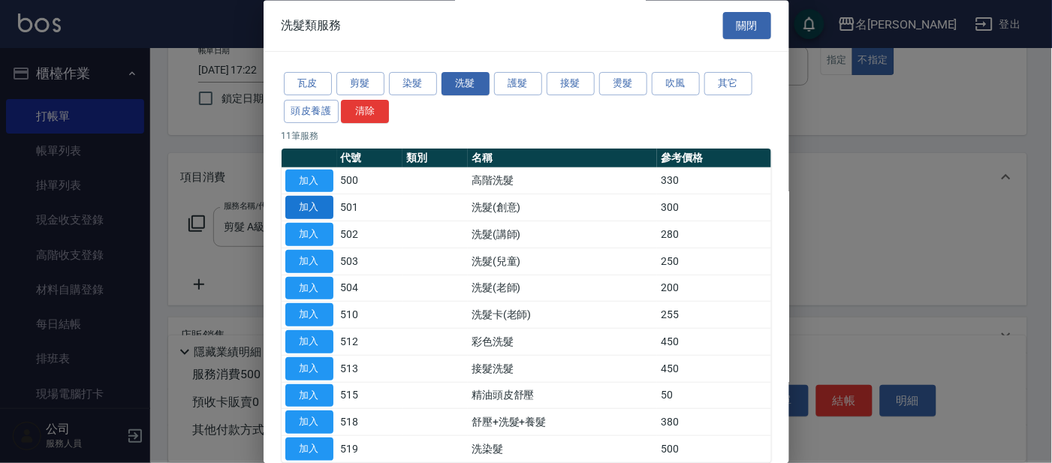
click at [318, 206] on button "加入" at bounding box center [309, 208] width 48 height 23
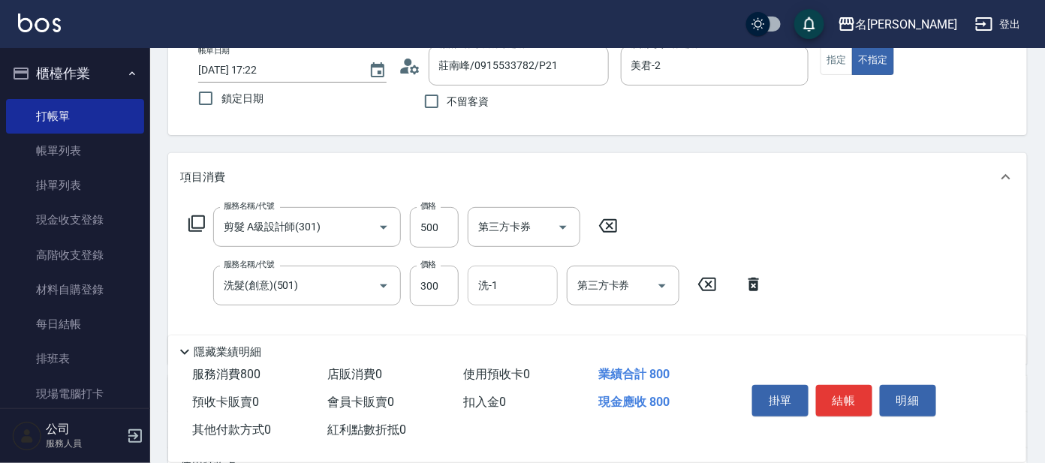
click at [534, 286] on input "洗-1" at bounding box center [513, 286] width 77 height 26
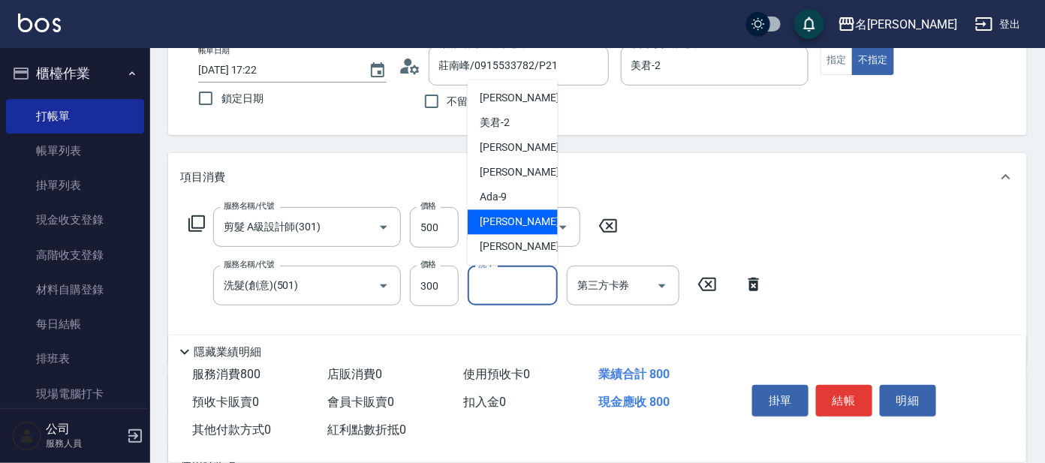
click at [517, 230] on div "[PERSON_NAME] -11" at bounding box center [513, 222] width 90 height 25
type input "[PERSON_NAME]-11"
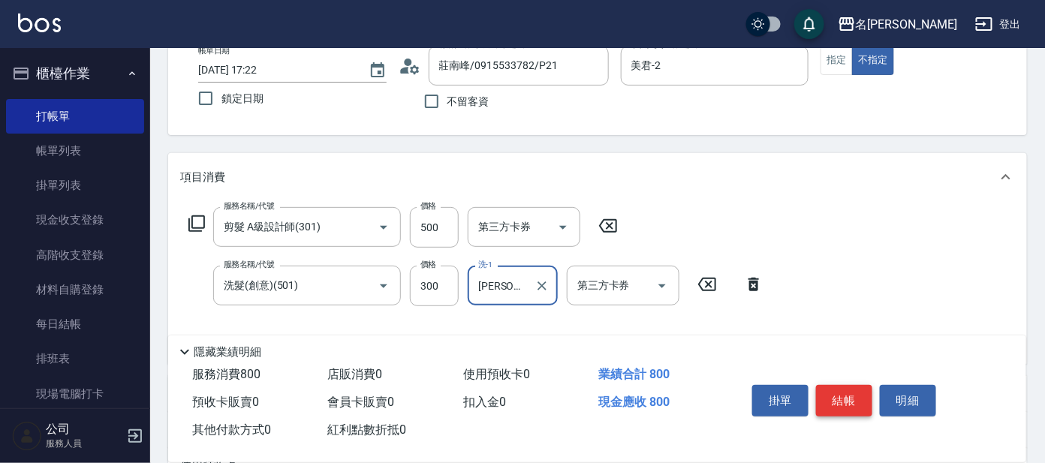
click at [851, 391] on button "結帳" at bounding box center [844, 401] width 56 height 32
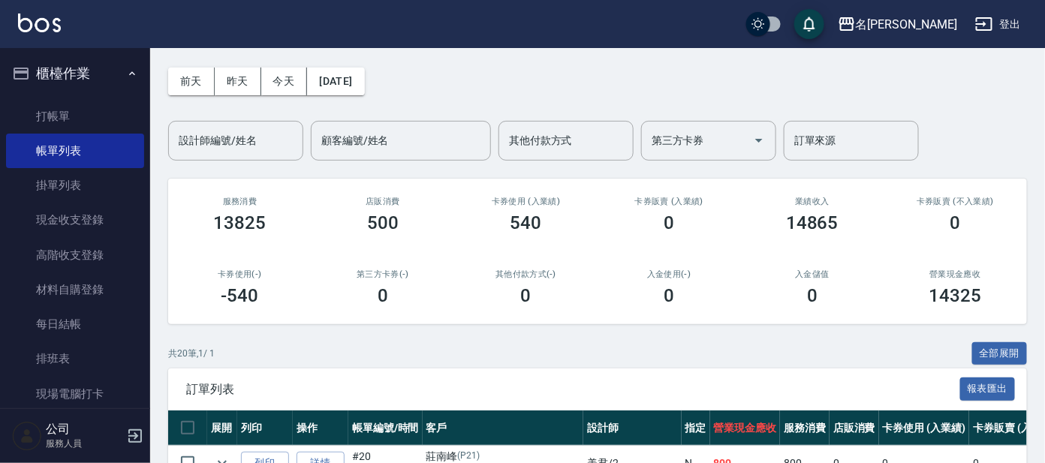
scroll to position [281, 0]
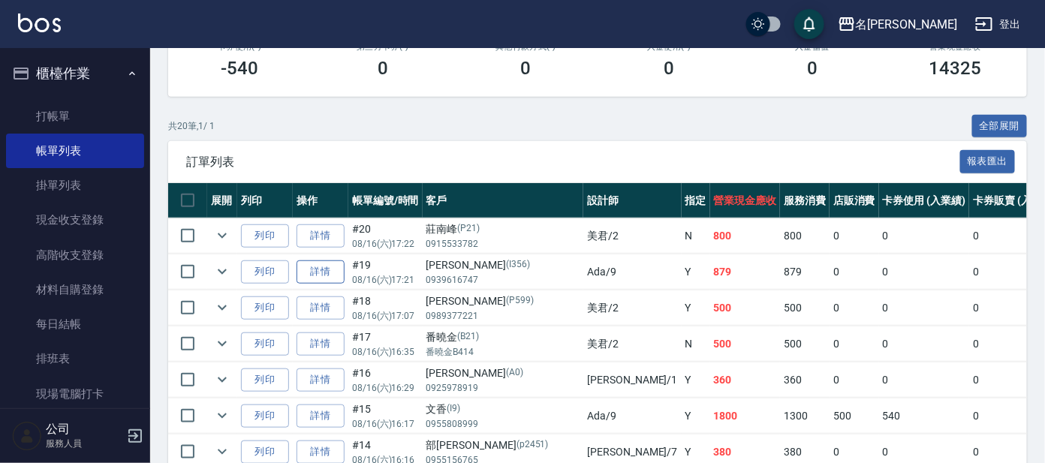
click at [313, 267] on link "詳情" at bounding box center [321, 272] width 48 height 23
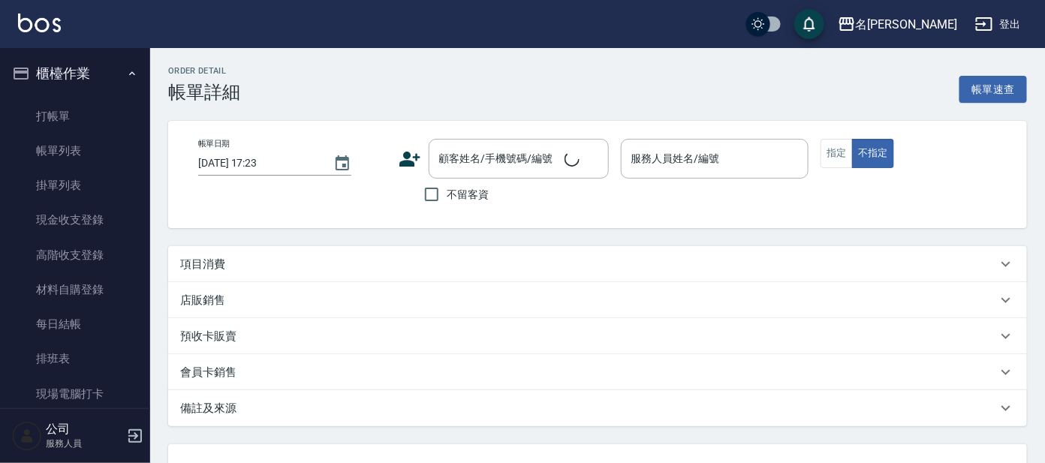
type input "[DATE] 17:21"
type input "Ada-9"
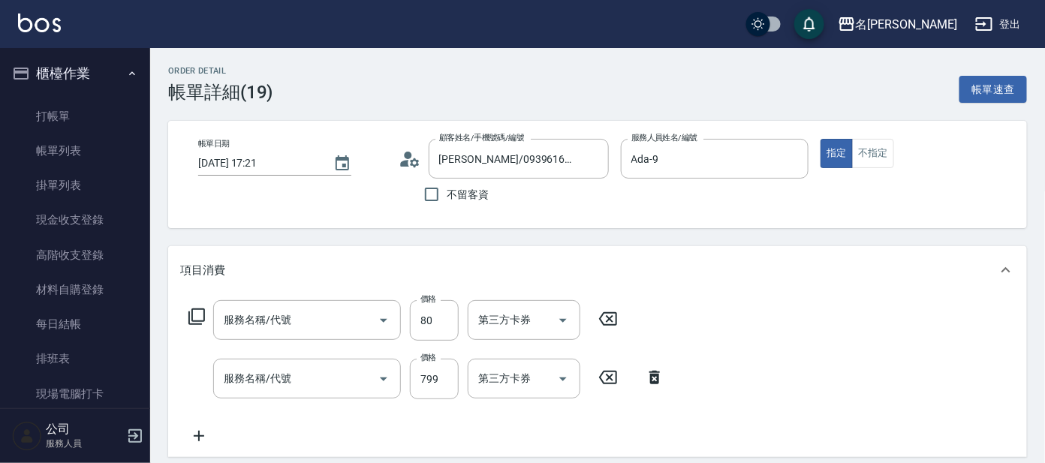
type input "[PERSON_NAME]/0939616747/I356"
type input "快速修護(800)"
type input "頭皮淨化療程(101)"
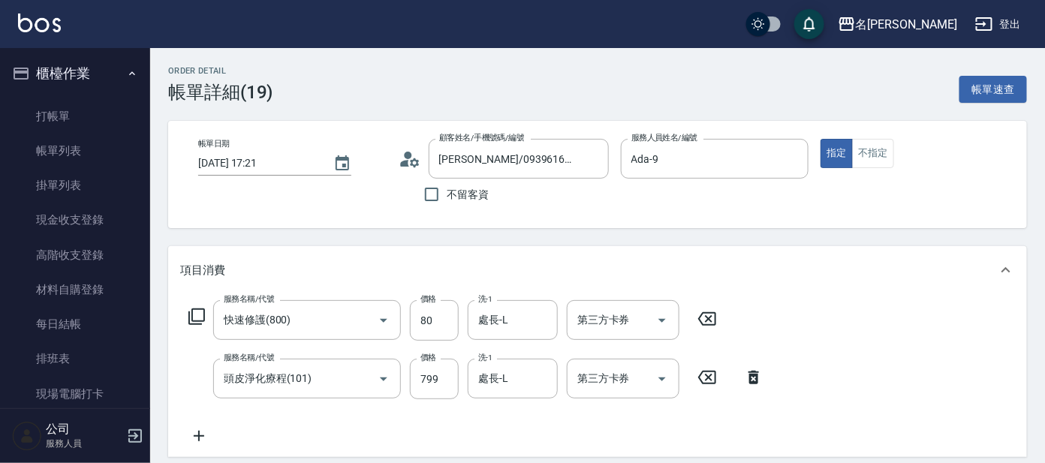
click at [198, 436] on icon at bounding box center [199, 436] width 11 height 11
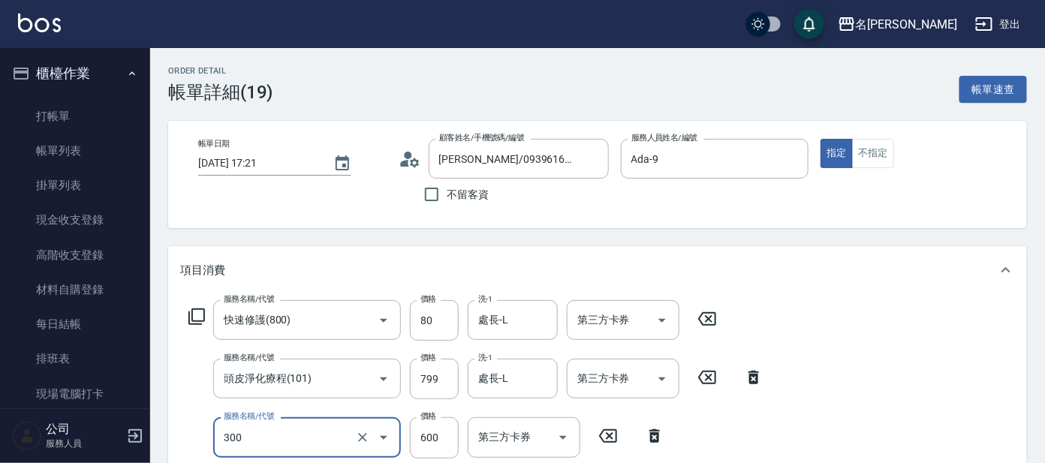
type input "剪髮 講師級設計師(300)"
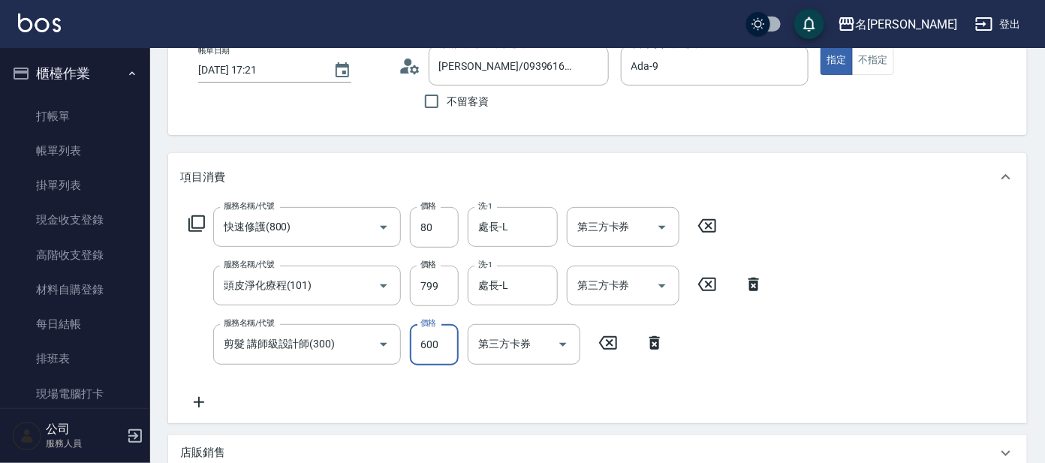
scroll to position [375, 0]
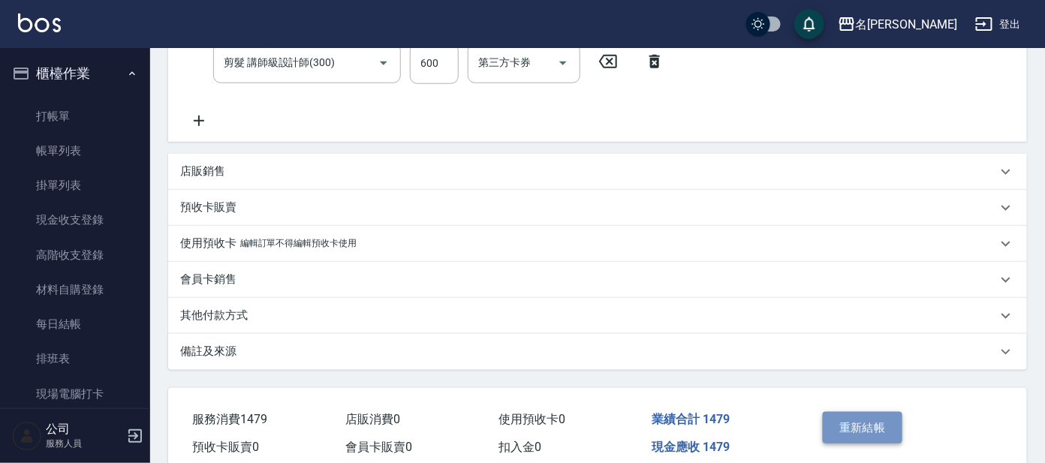
click at [831, 424] on button "重新結帳" at bounding box center [863, 428] width 80 height 32
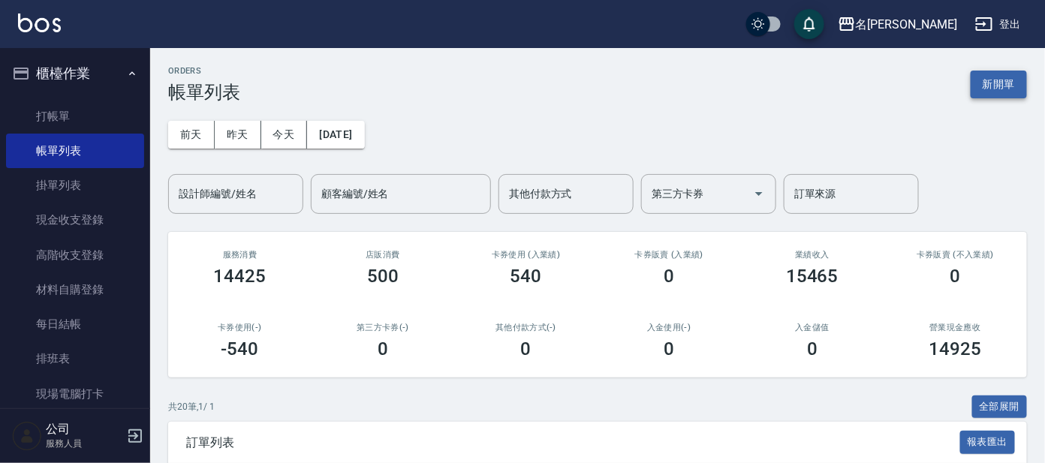
click at [1000, 92] on button "新開單" at bounding box center [999, 85] width 56 height 28
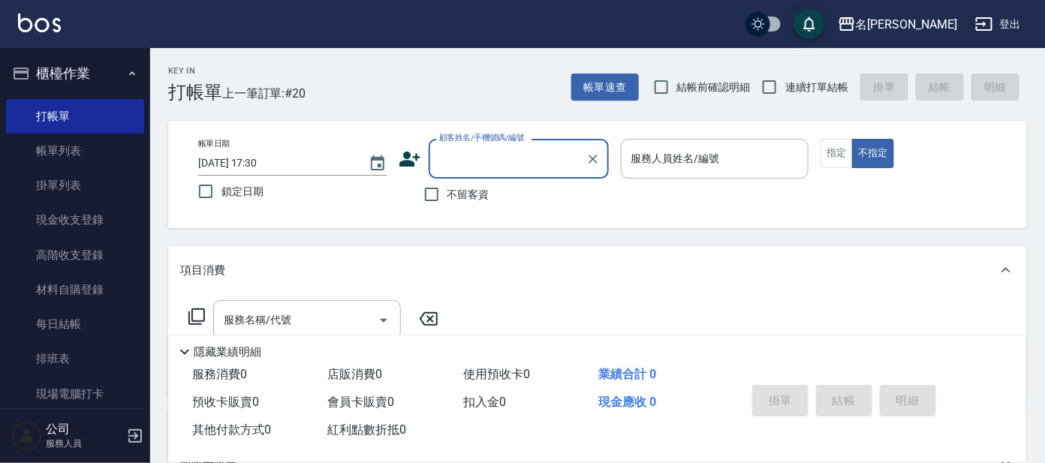
click at [533, 172] on div "顧客姓名/手機號碼/編號" at bounding box center [519, 159] width 180 height 40
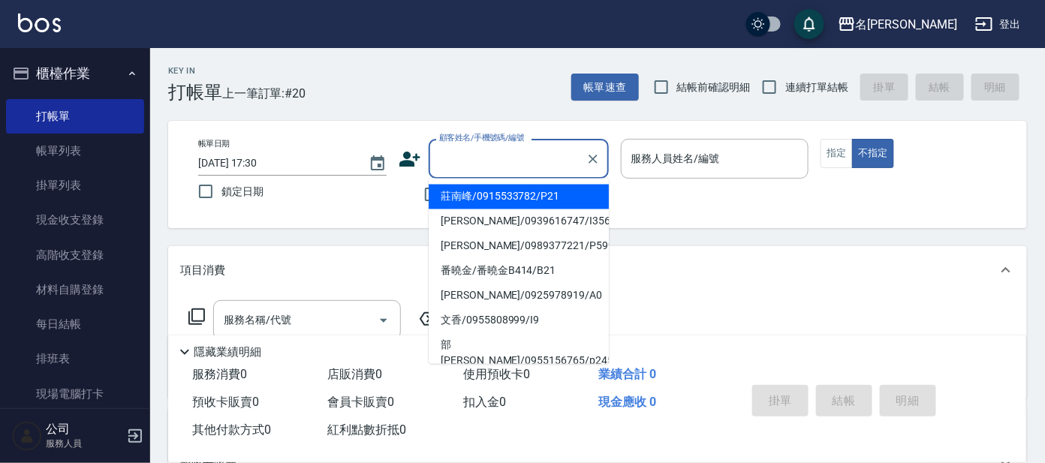
type input "p"
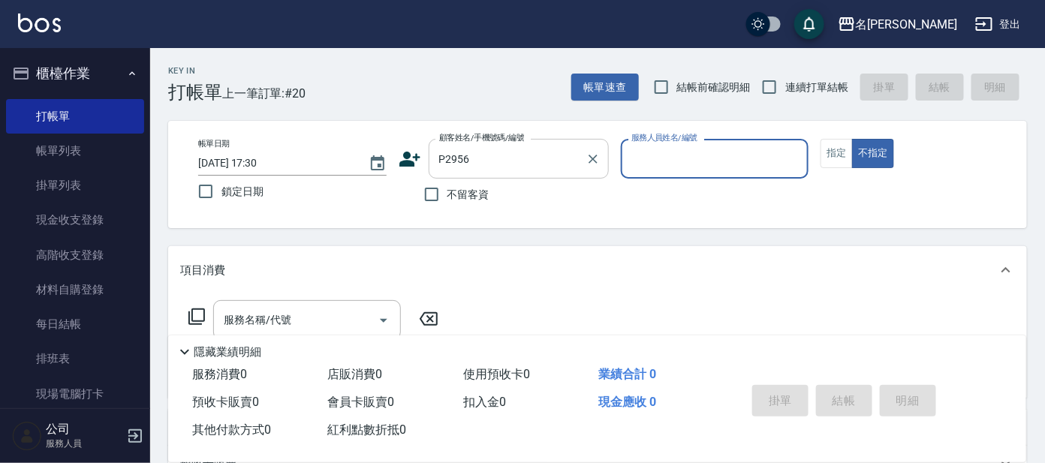
type input "[PERSON_NAME]/0930451626/P2956"
type input "公司 -100"
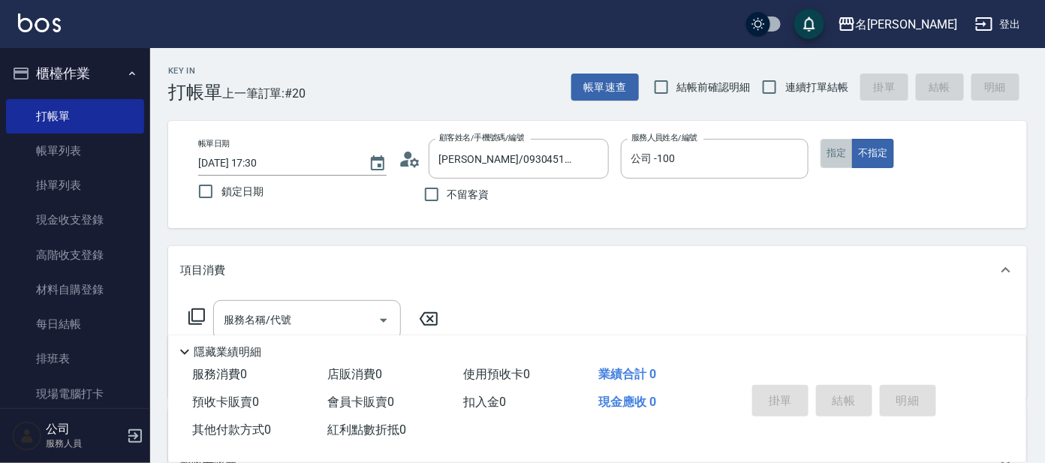
click at [831, 146] on button "指定" at bounding box center [837, 153] width 32 height 29
click at [792, 156] on icon "Clear" at bounding box center [793, 159] width 9 height 9
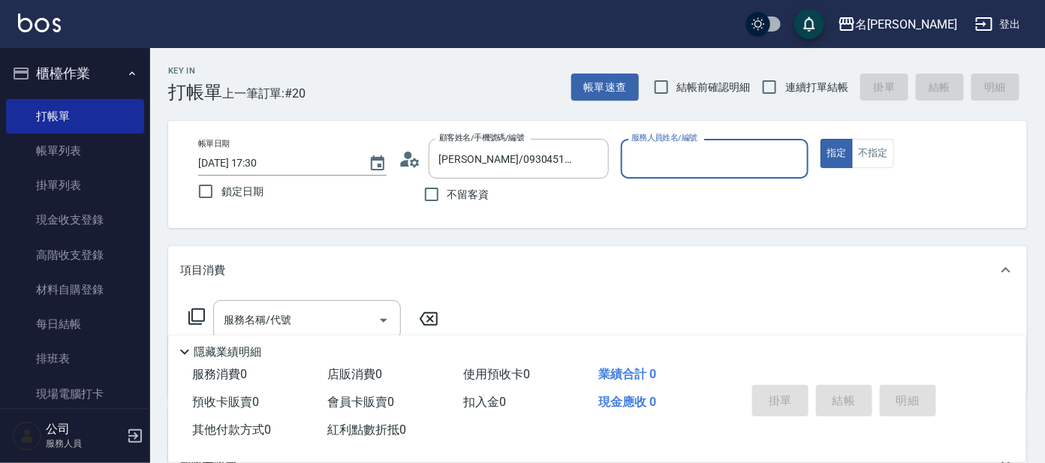
click at [698, 163] on input "服務人員姓名/編號" at bounding box center [715, 159] width 175 height 26
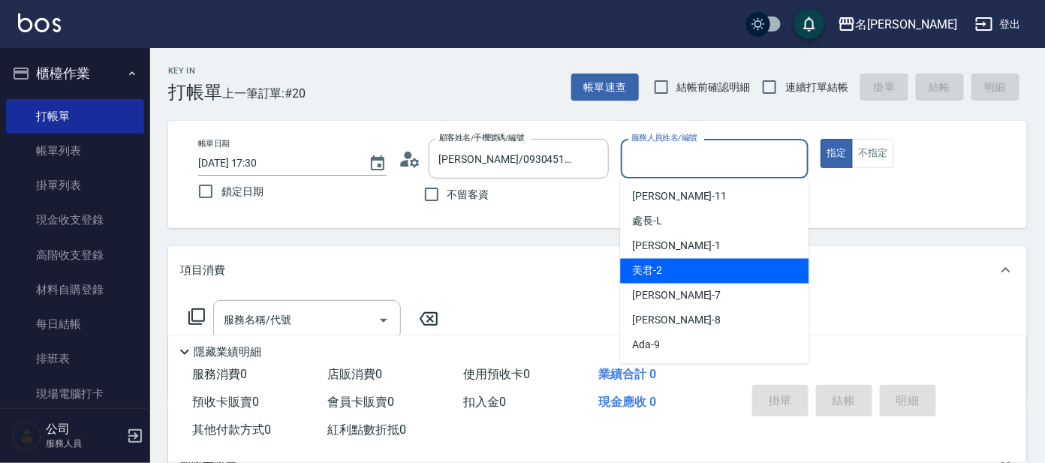
click at [699, 262] on div "美君 -2" at bounding box center [714, 271] width 188 height 25
type input "美君-2"
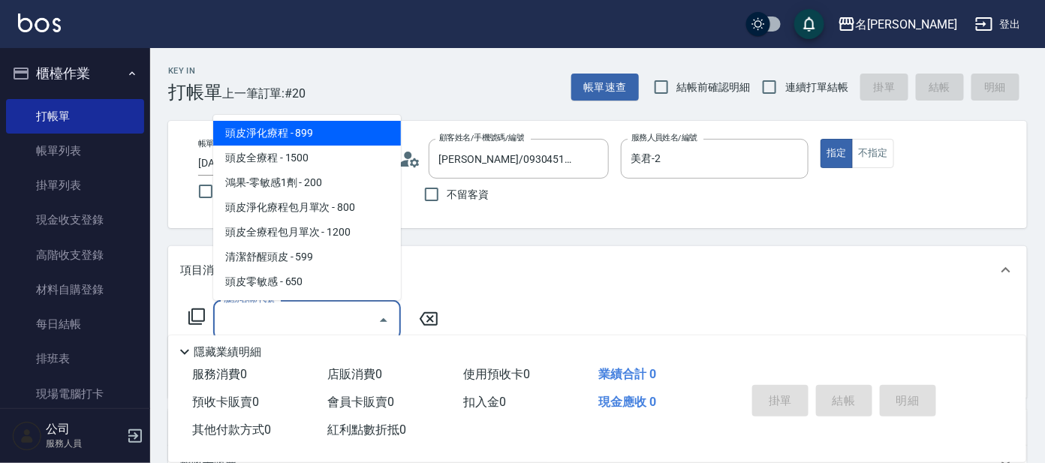
click at [349, 321] on input "服務名稱/代號" at bounding box center [296, 320] width 152 height 26
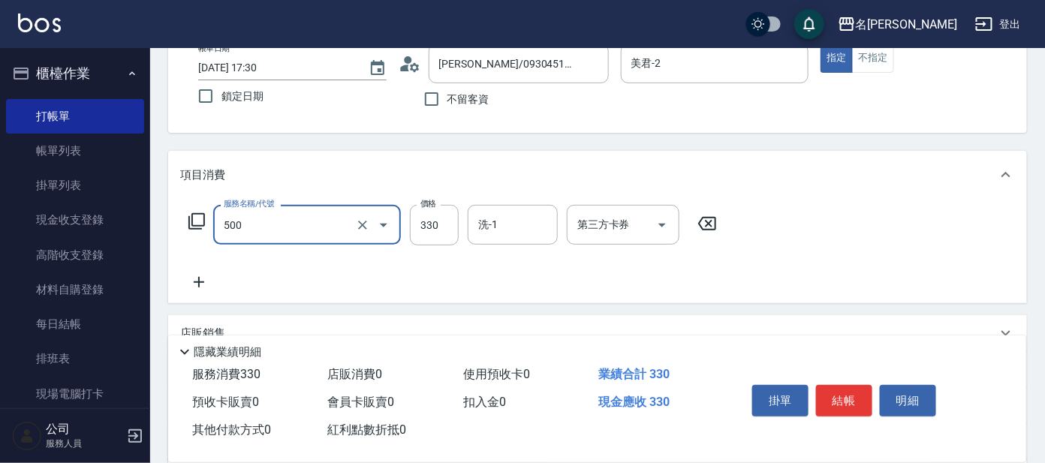
scroll to position [187, 0]
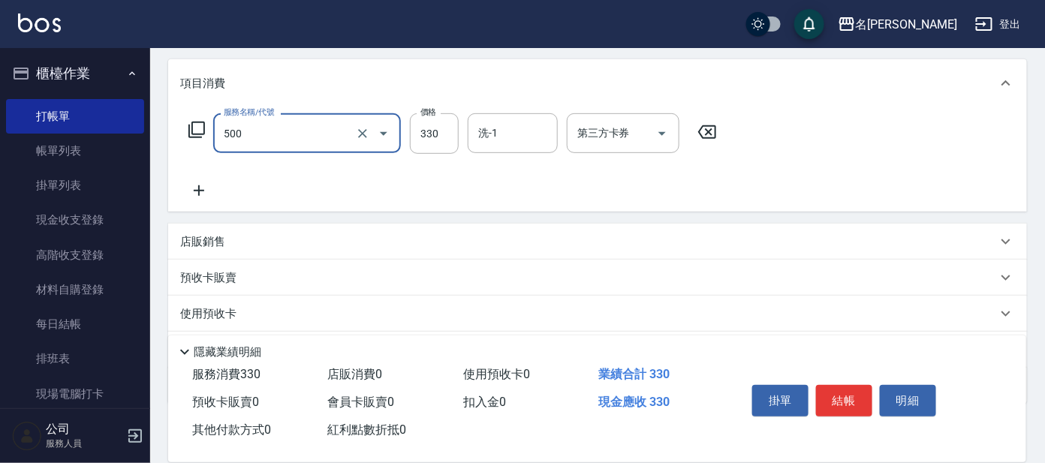
type input "高階洗髮(500)"
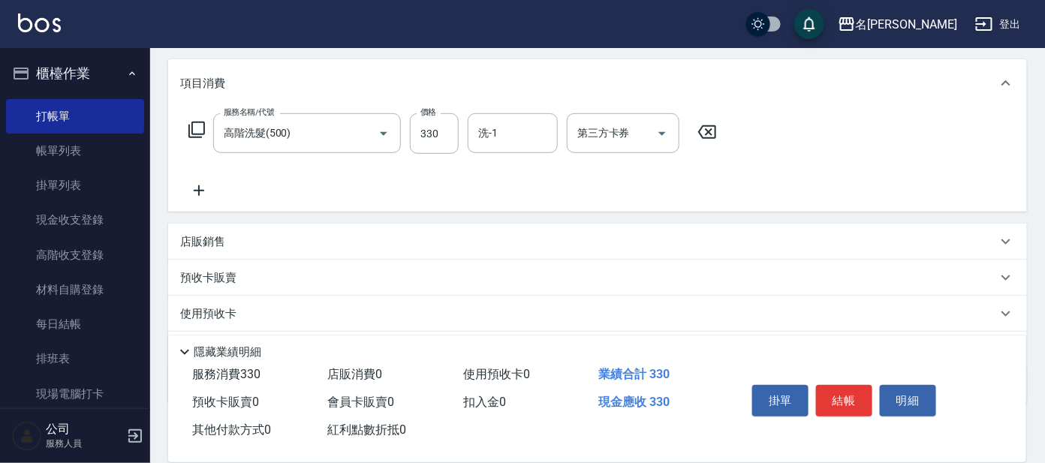
click at [193, 189] on icon at bounding box center [199, 191] width 38 height 18
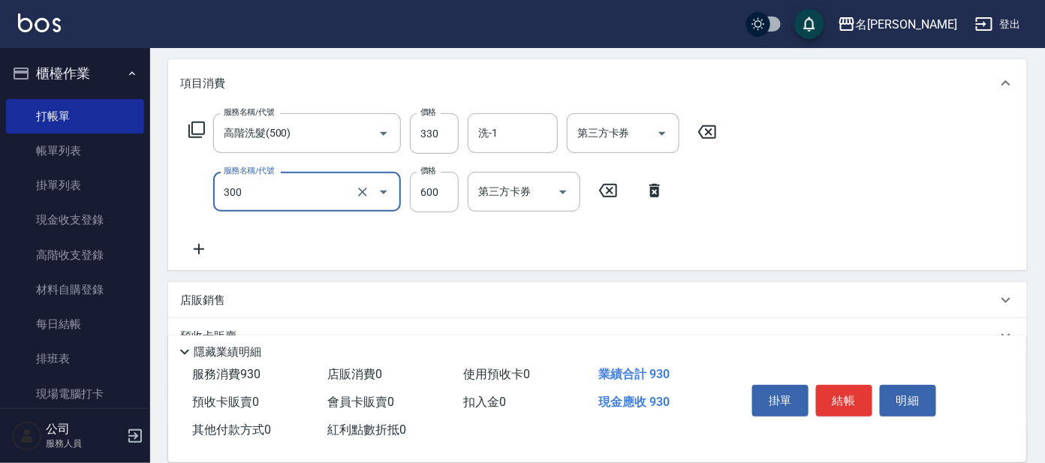
click at [273, 191] on input "300" at bounding box center [286, 192] width 132 height 26
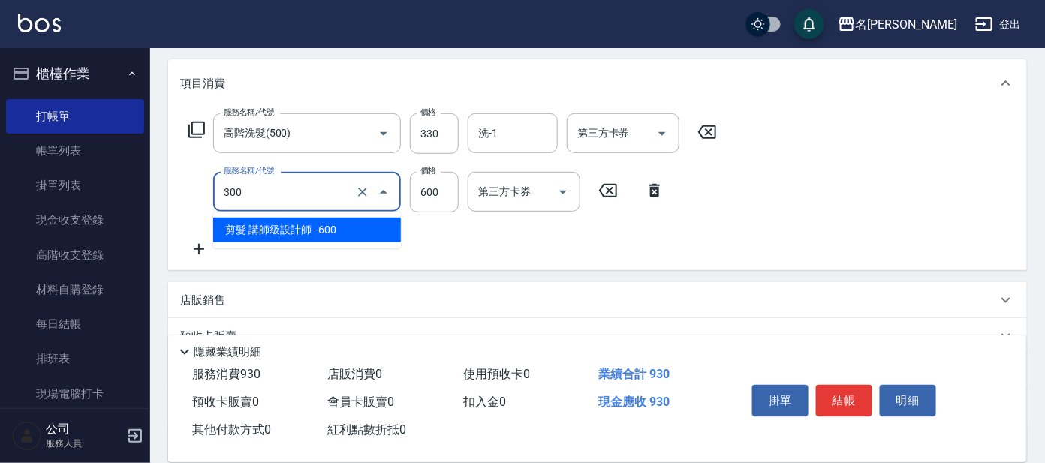
drag, startPoint x: 285, startPoint y: 231, endPoint x: 460, endPoint y: 229, distance: 174.2
click at [286, 230] on span "剪髮 講師級設計師 - 600" at bounding box center [307, 230] width 188 height 25
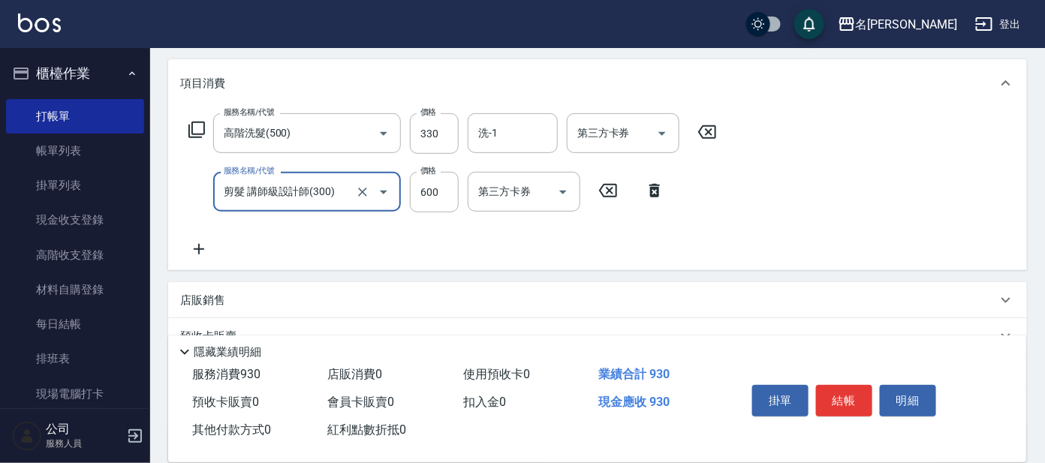
type input "剪髮 講師級設計師(300)"
click at [858, 399] on button "結帳" at bounding box center [844, 401] width 56 height 32
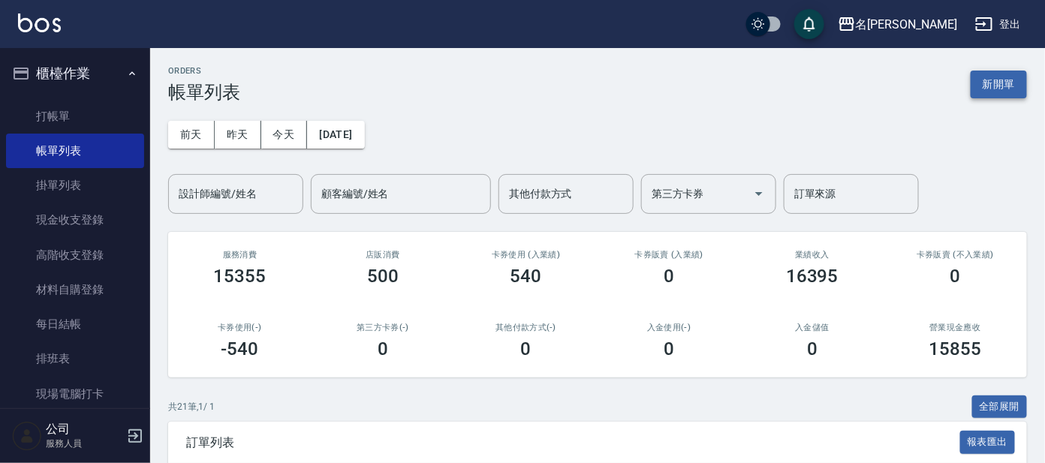
click at [1000, 83] on button "新開單" at bounding box center [999, 85] width 56 height 28
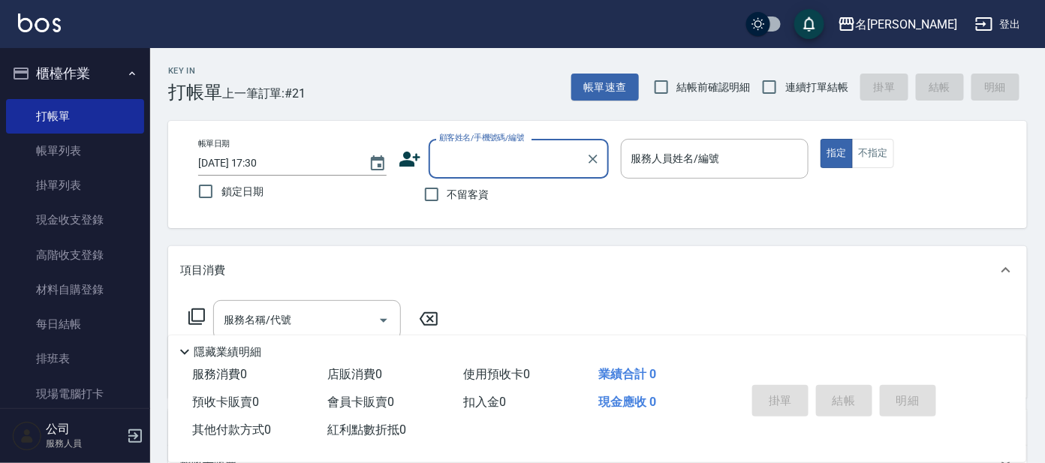
click at [517, 166] on input "顧客姓名/手機號碼/編號" at bounding box center [508, 159] width 144 height 26
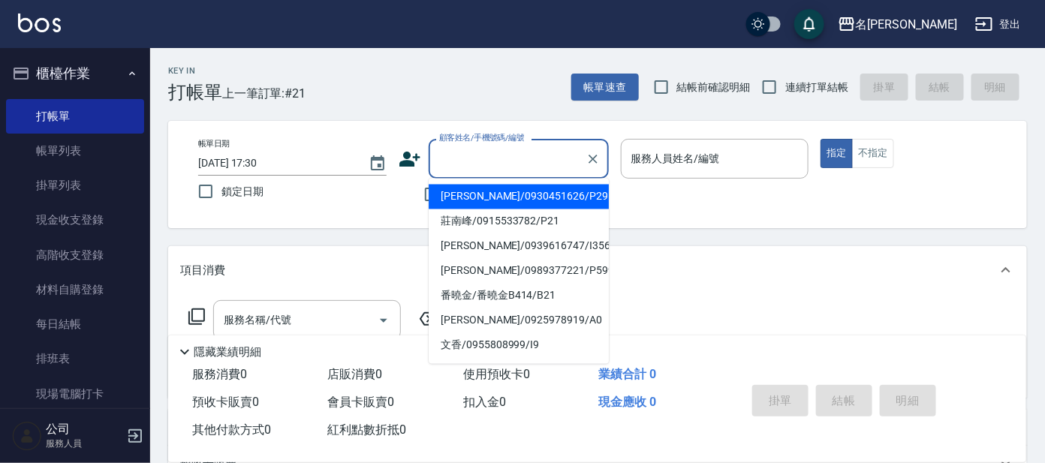
click at [516, 190] on li "[PERSON_NAME]/0930451626/P2956" at bounding box center [519, 197] width 180 height 25
type input "[PERSON_NAME]/0930451626/P2956"
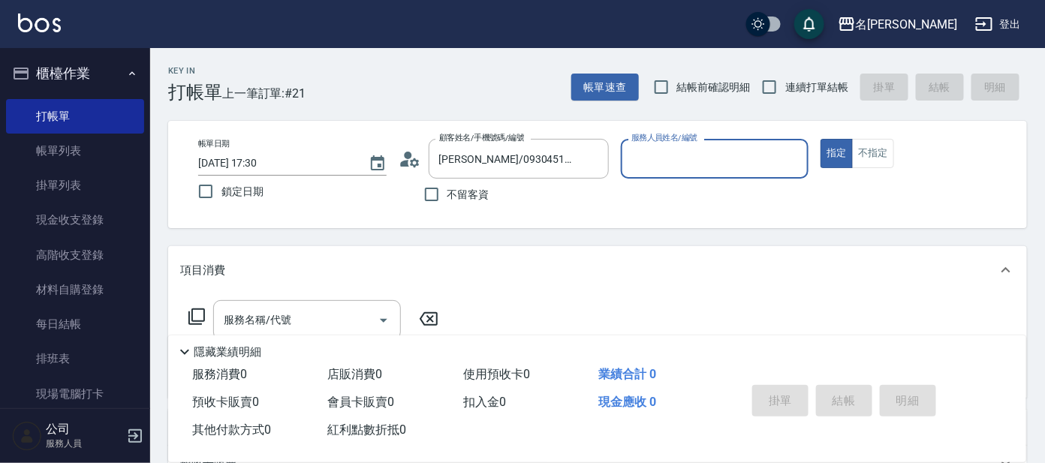
type input "公司 -100"
drag, startPoint x: 793, startPoint y: 155, endPoint x: 754, endPoint y: 155, distance: 39.1
click at [789, 155] on icon "Clear" at bounding box center [793, 159] width 15 height 15
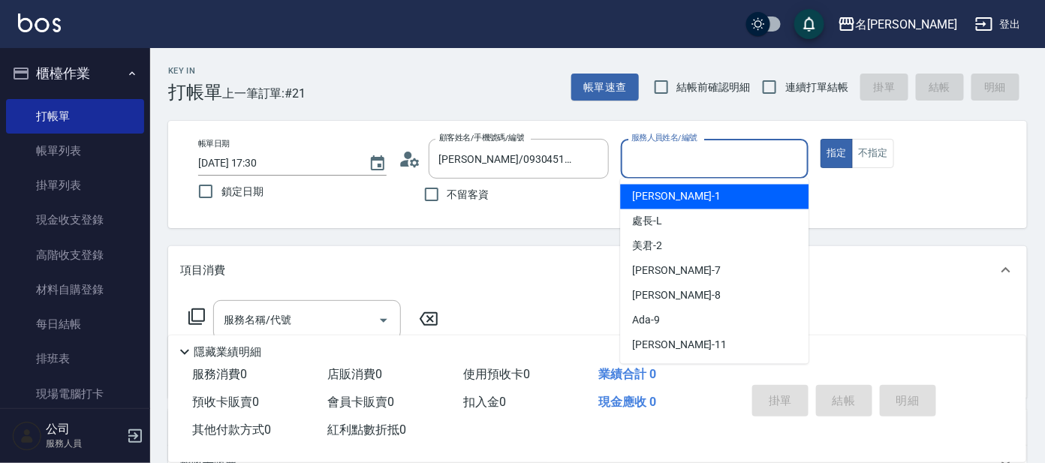
click at [734, 158] on input "服務人員姓名/編號" at bounding box center [715, 159] width 175 height 26
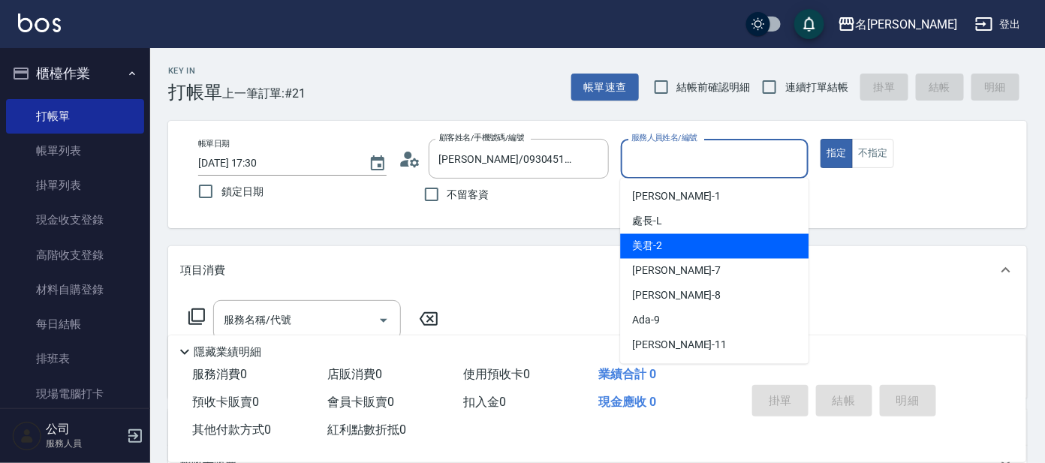
drag, startPoint x: 739, startPoint y: 255, endPoint x: 684, endPoint y: 264, distance: 55.6
click at [737, 255] on div "美君 -2" at bounding box center [714, 246] width 188 height 25
type input "美君-2"
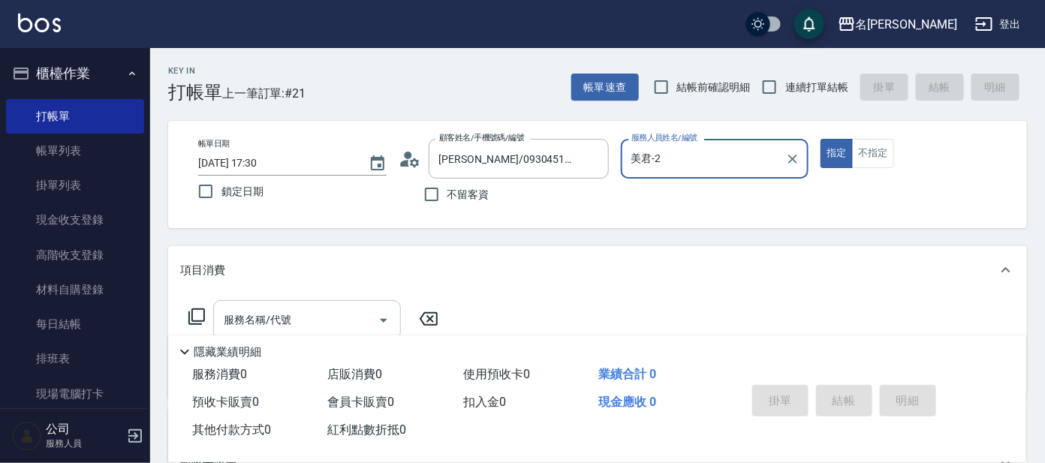
click at [306, 318] on input "服務名稱/代號" at bounding box center [296, 320] width 152 height 26
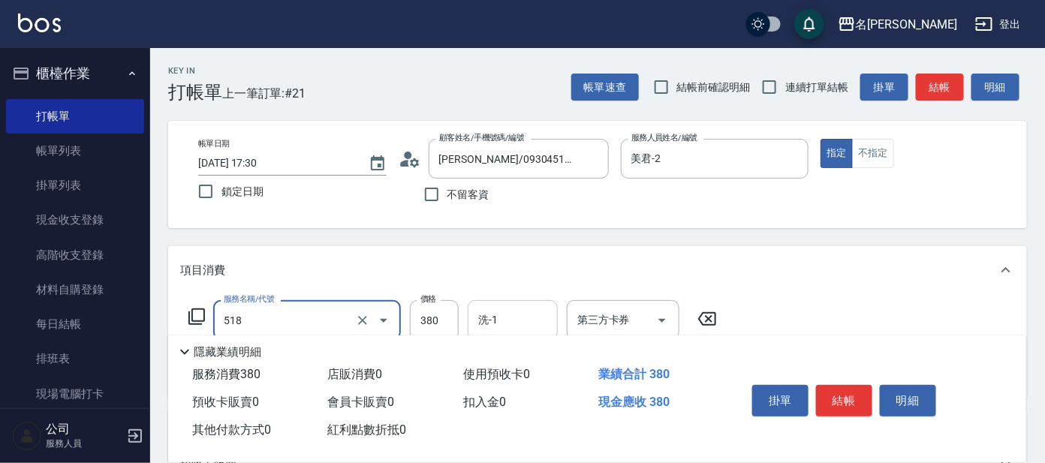
type input "舒壓+洗髮+養髮(518)"
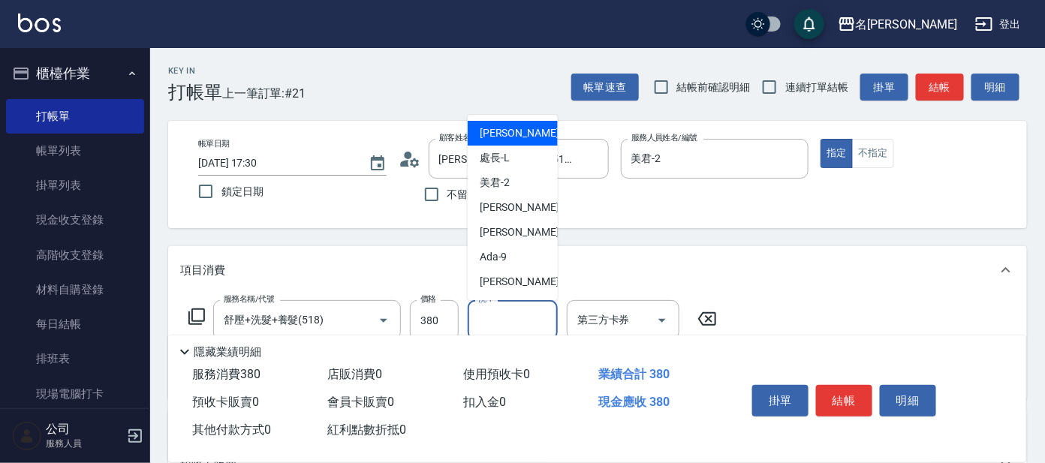
drag, startPoint x: 526, startPoint y: 322, endPoint x: 488, endPoint y: 329, distance: 38.2
click at [502, 326] on input "洗-1" at bounding box center [513, 320] width 77 height 26
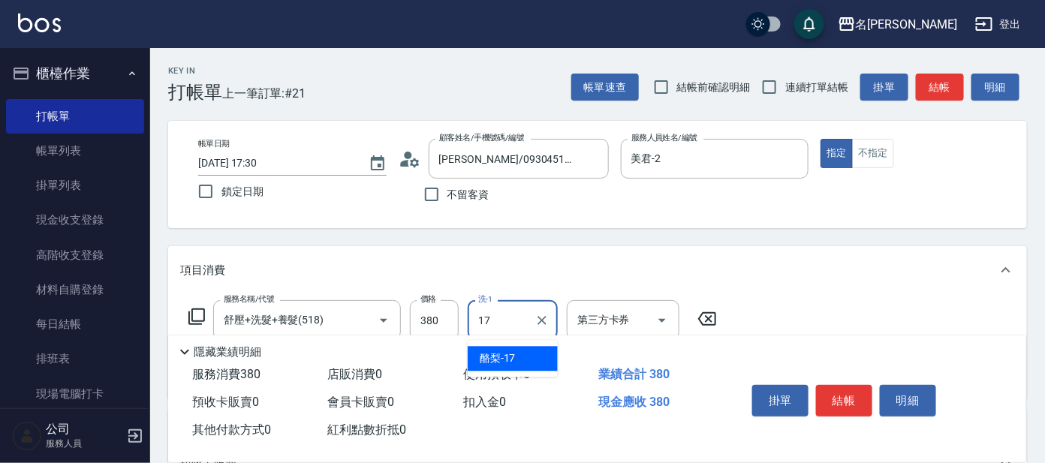
type input "酪梨-17"
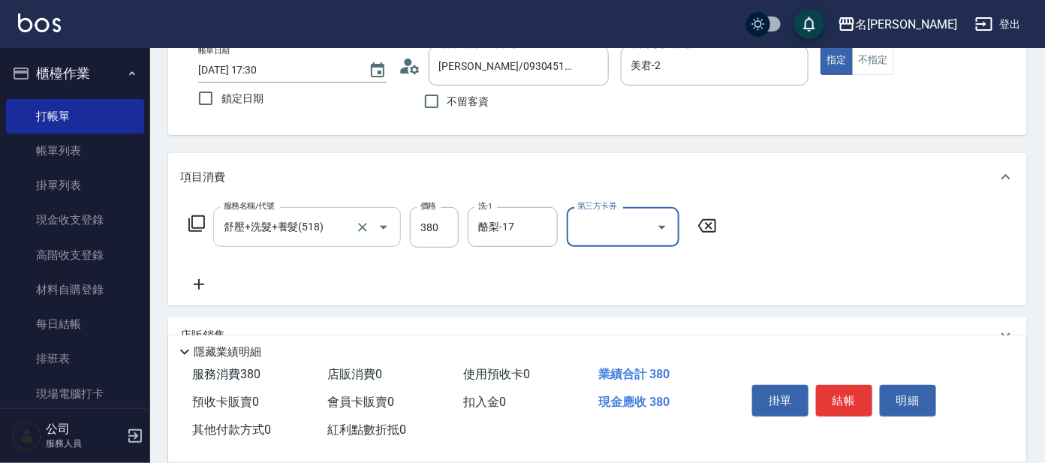
scroll to position [93, 0]
click at [203, 279] on icon at bounding box center [199, 285] width 38 height 18
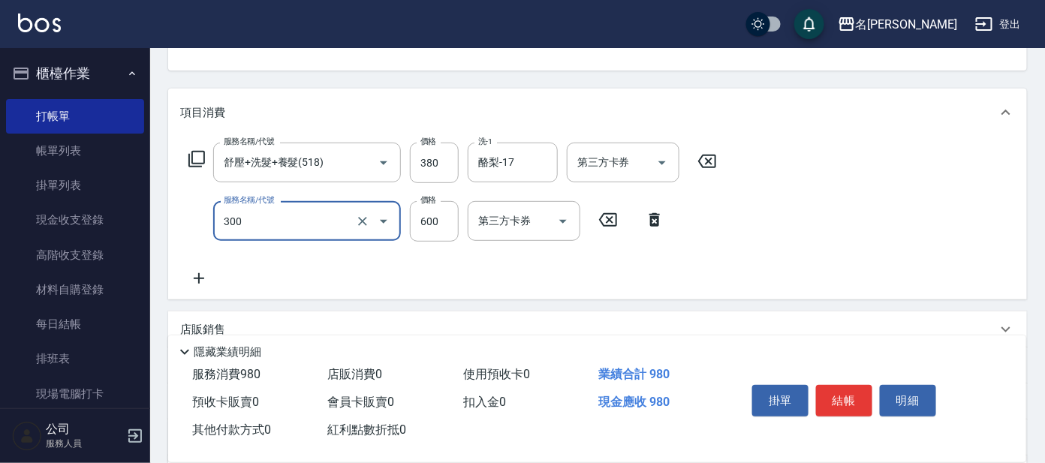
scroll to position [187, 0]
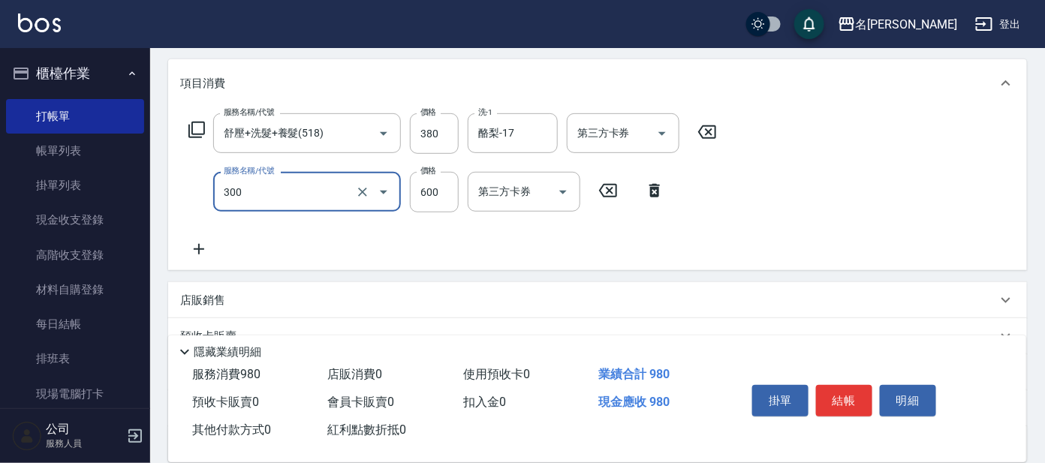
type input "剪髮 講師級設計師(300)"
click at [195, 249] on icon at bounding box center [199, 249] width 11 height 11
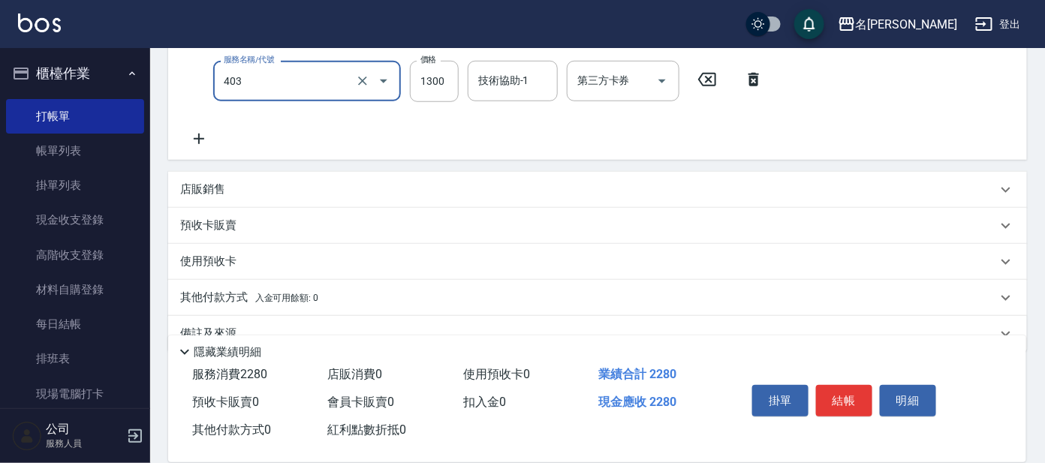
scroll to position [375, 0]
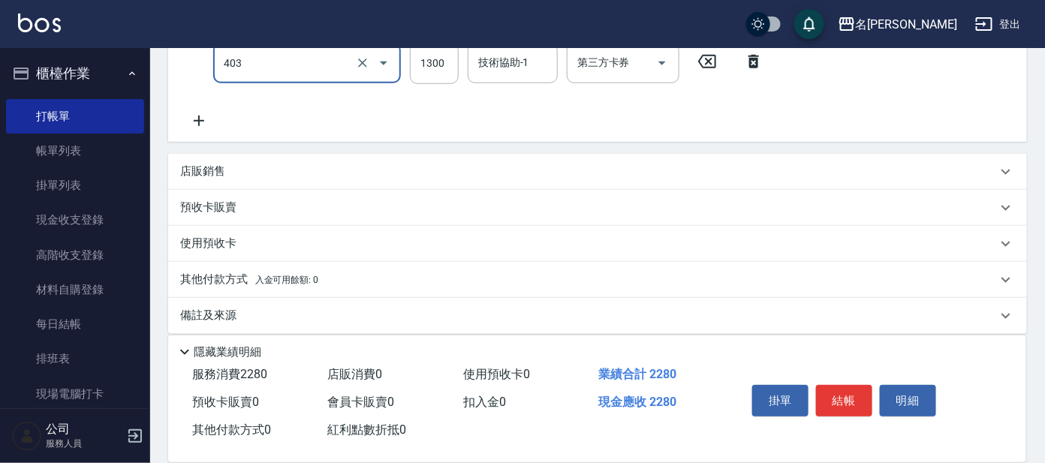
type input "染髮-髮根(403)"
click at [198, 170] on p "店販銷售" at bounding box center [202, 172] width 45 height 16
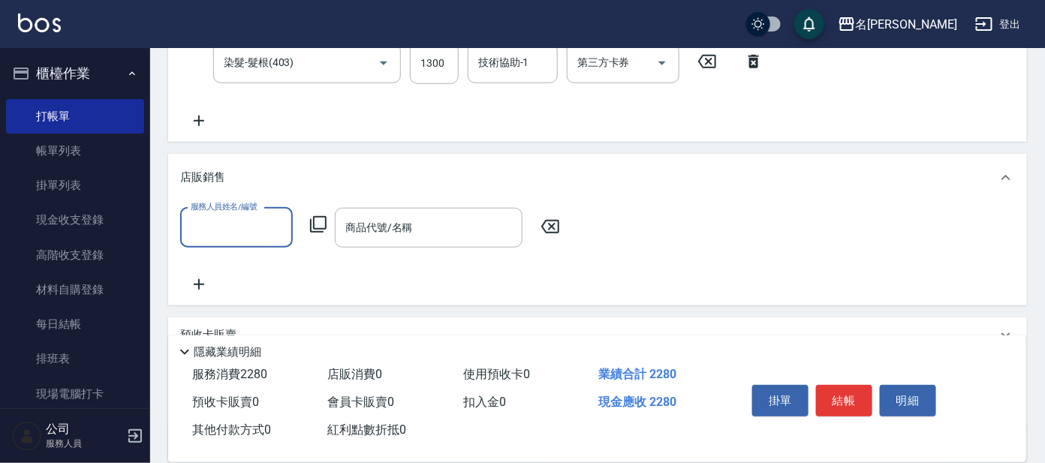
scroll to position [0, 0]
type input "美君-2"
click at [316, 220] on icon at bounding box center [318, 225] width 18 height 18
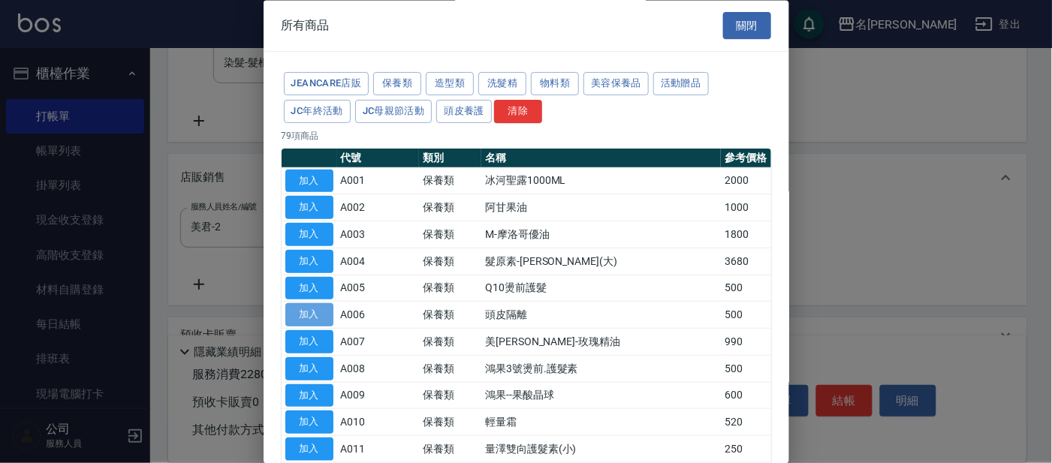
click at [297, 321] on button "加入" at bounding box center [309, 315] width 48 height 23
type input "頭皮隔離"
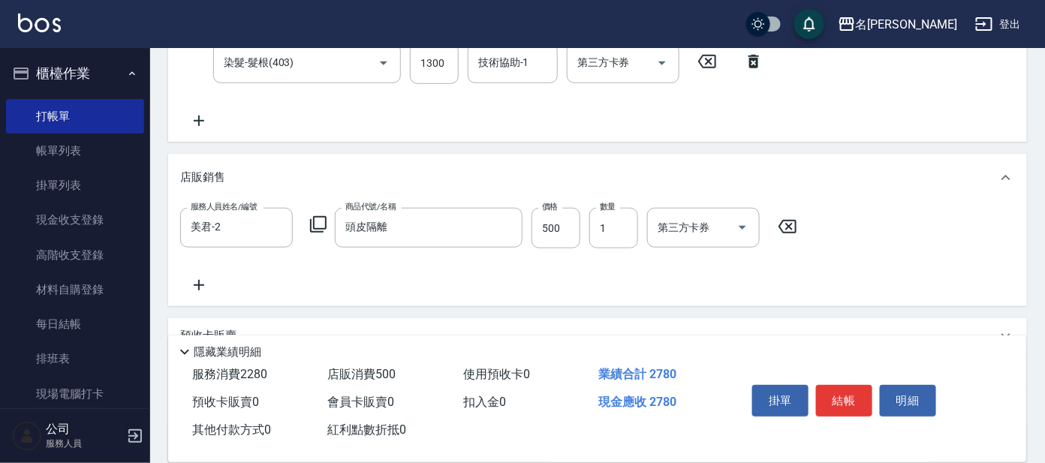
click at [851, 392] on button "結帳" at bounding box center [844, 401] width 56 height 32
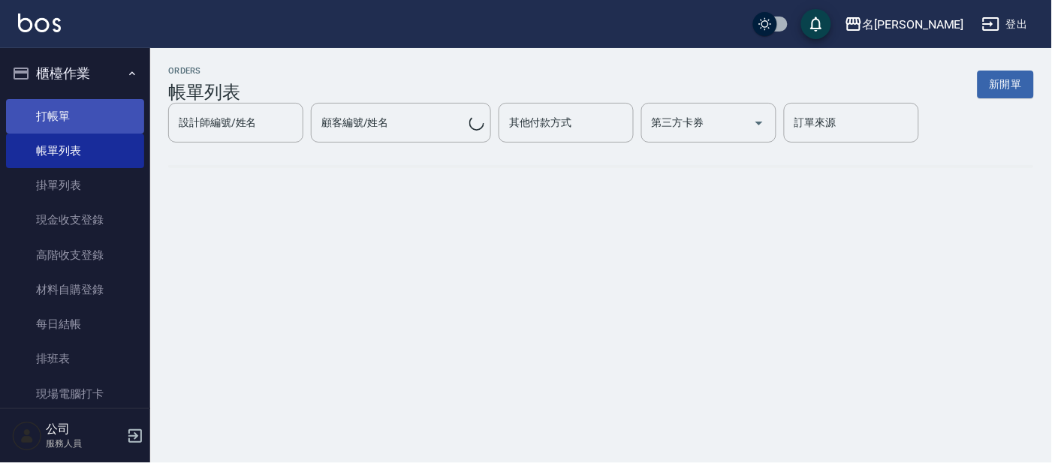
click at [111, 76] on button "櫃檯作業" at bounding box center [75, 73] width 138 height 39
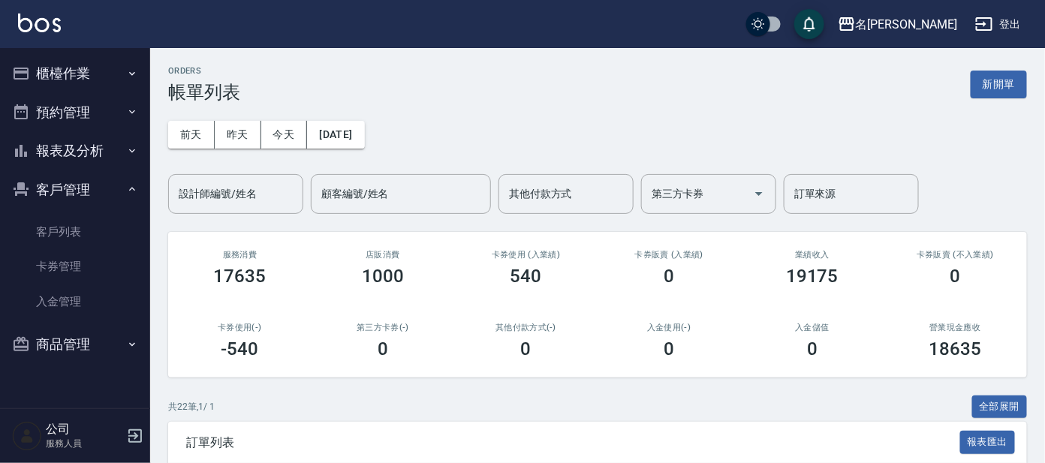
click at [121, 149] on button "報表及分析" at bounding box center [75, 150] width 138 height 39
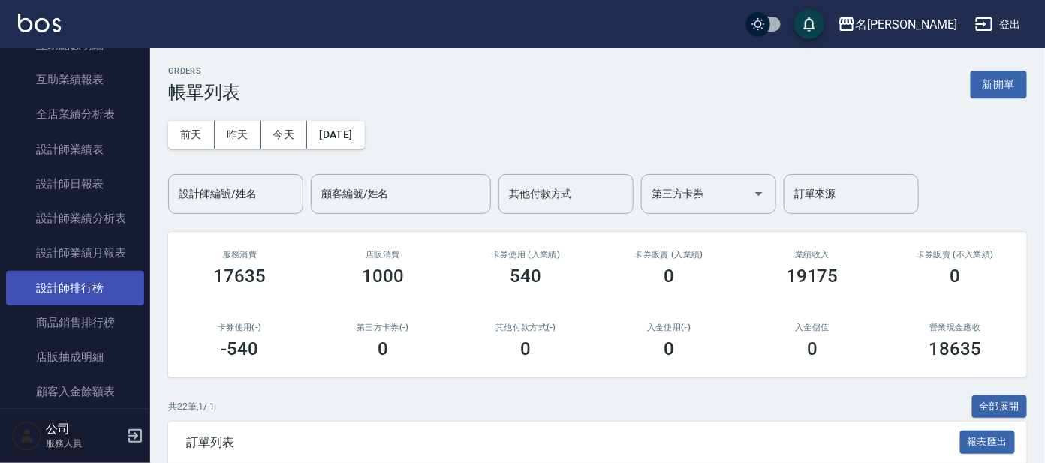
scroll to position [375, 0]
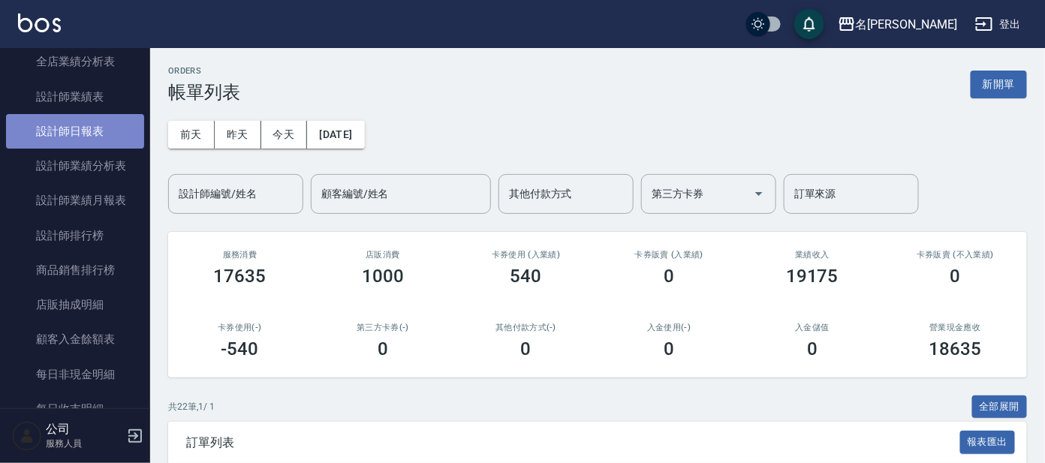
click at [89, 128] on link "設計師日報表" at bounding box center [75, 131] width 138 height 35
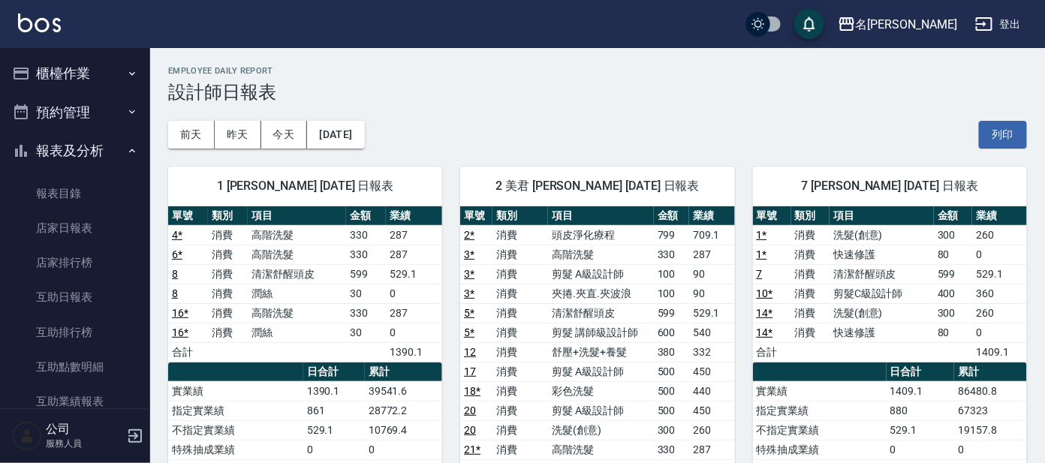
drag, startPoint x: 47, startPoint y: 77, endPoint x: 41, endPoint y: 129, distance: 52.1
click at [37, 86] on button "櫃檯作業" at bounding box center [75, 73] width 138 height 39
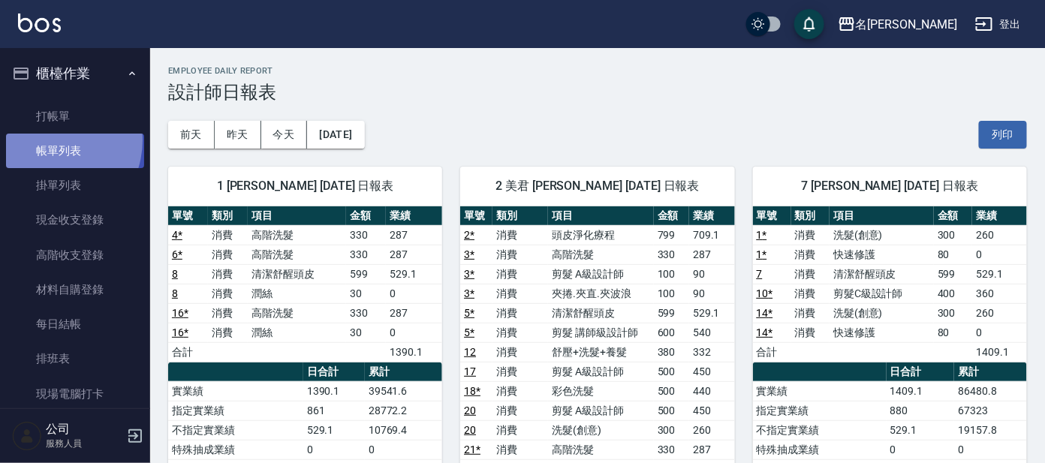
click at [48, 140] on link "帳單列表" at bounding box center [75, 151] width 138 height 35
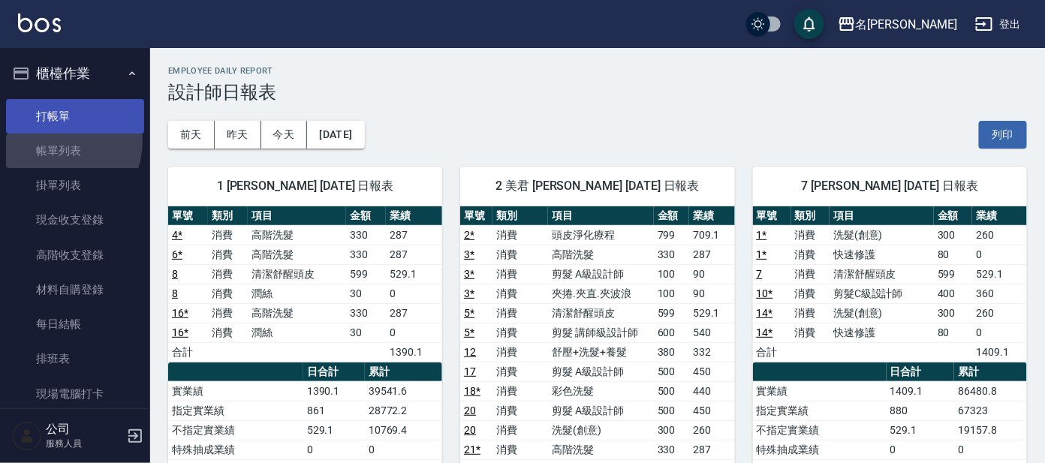
click at [41, 113] on link "打帳單" at bounding box center [75, 116] width 138 height 35
